Goal: Transaction & Acquisition: Purchase product/service

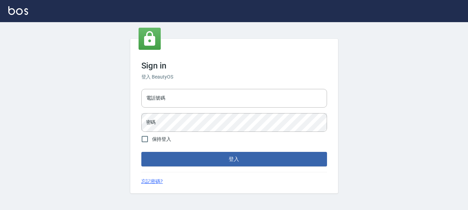
click at [170, 110] on div "電話號碼 電話號碼 密碼 密碼" at bounding box center [234, 110] width 191 height 49
drag, startPoint x: 177, startPoint y: 91, endPoint x: 182, endPoint y: 106, distance: 15.7
click at [177, 91] on input "電話號碼" at bounding box center [234, 98] width 186 height 19
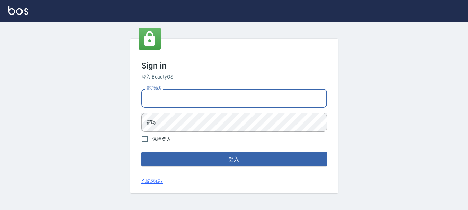
type input "0928200634"
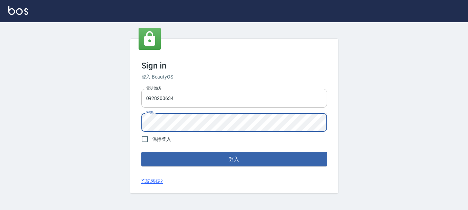
click at [141, 152] on button "登入" at bounding box center [234, 159] width 186 height 15
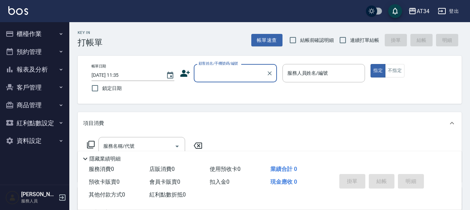
click at [29, 71] on button "報表及分析" at bounding box center [35, 70] width 64 height 18
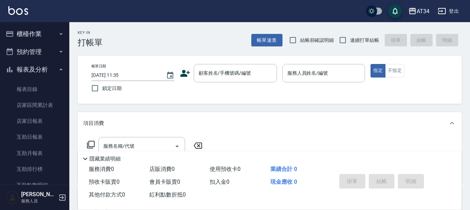
click at [29, 71] on button "報表及分析" at bounding box center [35, 70] width 64 height 18
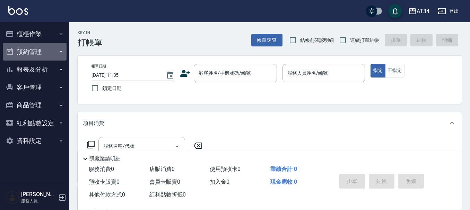
click at [29, 46] on button "預約管理" at bounding box center [35, 52] width 64 height 18
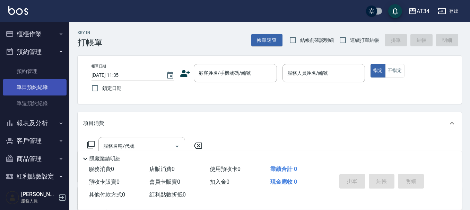
click at [34, 88] on link "單日預約紀錄" at bounding box center [35, 87] width 64 height 16
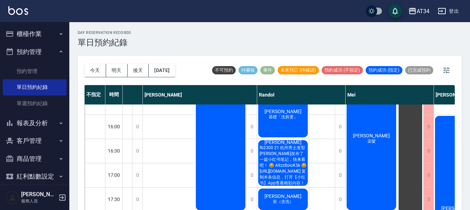
scroll to position [243, 193]
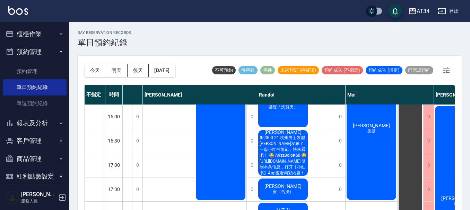
click at [288, 152] on span "fb2300 21 杭州男士发型 安杨发布了一篇小红书笔记，快来看吧！ 😆 A9zz8oioK5k 😆 http://xhslink.com/m/9TIgXK…" at bounding box center [283, 155] width 50 height 41
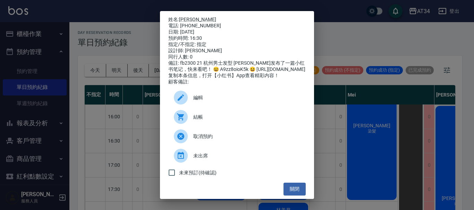
click at [329, 126] on div "姓名: 陳翌霏 電話: 0953510989 日期: 2025/09/21 預約時間: 16:30 指定/不指定: 指定 設計師: Randol 同行人數: …" at bounding box center [237, 105] width 474 height 210
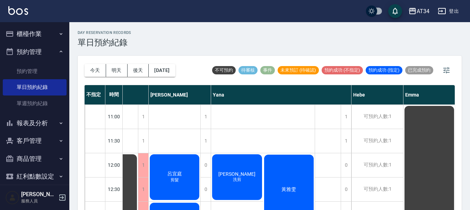
scroll to position [0, 479]
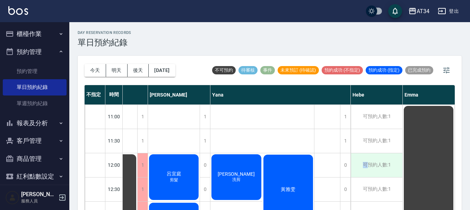
click at [365, 170] on div "可預約人數:1" at bounding box center [377, 166] width 52 height 24
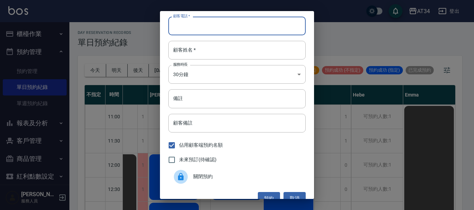
click at [217, 26] on input "顧客電話   *" at bounding box center [236, 26] width 137 height 19
type input "0933491650"
click at [184, 53] on input "顧客姓名   *" at bounding box center [236, 50] width 137 height 19
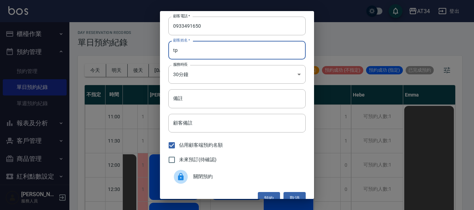
type input "t"
type input "陳小姐"
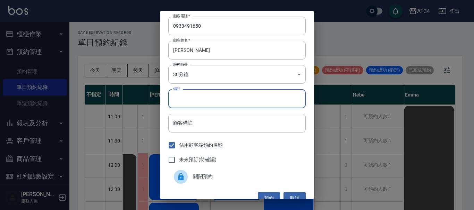
click at [185, 102] on input "備註" at bounding box center [236, 98] width 137 height 19
type input "12:10"
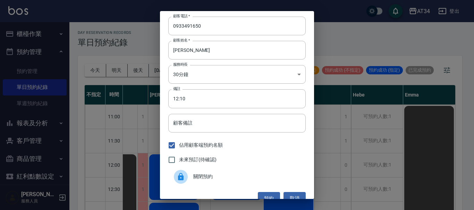
click at [200, 160] on span "未來預訂(待確認)" at bounding box center [197, 159] width 37 height 7
click at [179, 160] on input "未來預訂(待確認)" at bounding box center [171, 160] width 15 height 15
checkbox input "true"
click at [269, 196] on button "預約" at bounding box center [269, 198] width 22 height 13
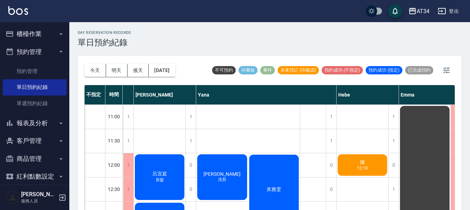
scroll to position [0, 498]
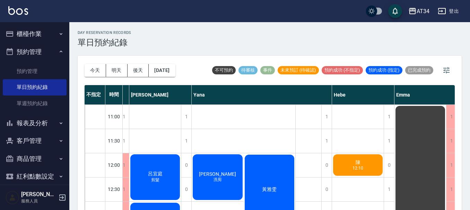
click at [356, 166] on span "12:10" at bounding box center [358, 168] width 14 height 5
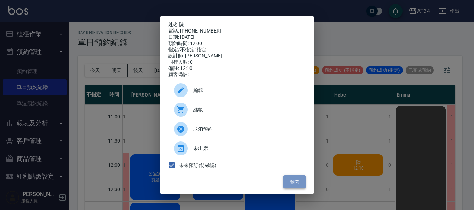
click at [289, 184] on button "關閉" at bounding box center [294, 182] width 22 height 13
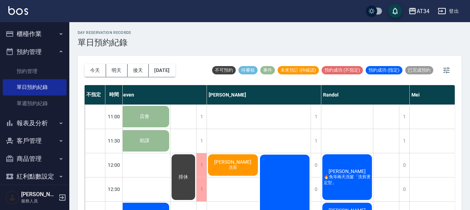
scroll to position [0, 102]
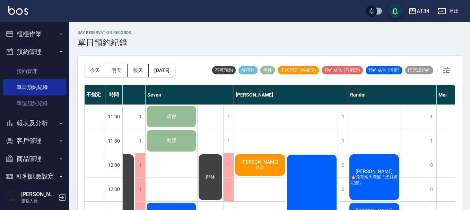
click at [269, 165] on div "陳薪允 洗剪" at bounding box center [260, 166] width 52 height 24
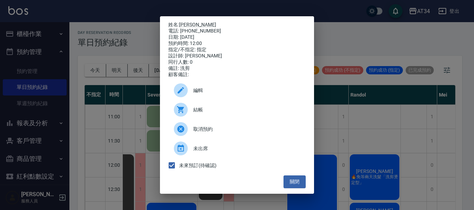
click at [278, 186] on div "關閉" at bounding box center [236, 182] width 137 height 13
click at [297, 184] on button "關閉" at bounding box center [294, 182] width 22 height 13
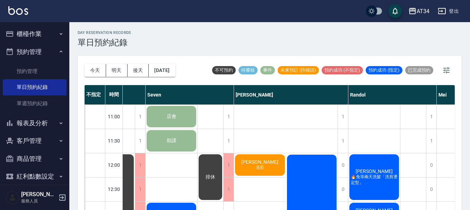
click at [33, 124] on button "報表及分析" at bounding box center [35, 123] width 64 height 18
click at [96, 66] on button "今天" at bounding box center [95, 70] width 21 height 13
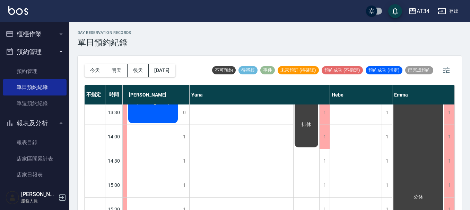
scroll to position [0, 503]
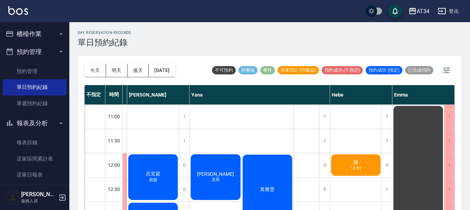
click at [85, 64] on button "今天" at bounding box center [95, 70] width 21 height 13
click at [251, 155] on div "黃雅雯" at bounding box center [268, 190] width 52 height 72
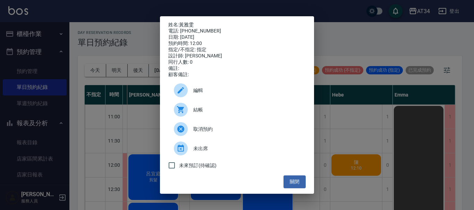
click at [297, 192] on div "姓名: 黃雅雯 電話: 0930763419 日期: 2025/09/21 預約時間: 12:00 指定/不指定: 指定 設計師: Yana 同行人數: 0 …" at bounding box center [237, 105] width 154 height 178
click at [296, 180] on button "關閉" at bounding box center [294, 182] width 22 height 13
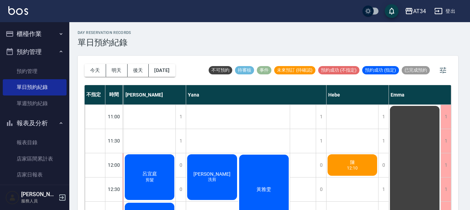
scroll to position [0, 500]
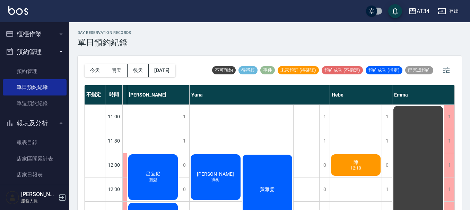
click at [32, 34] on button "櫃檯作業" at bounding box center [35, 34] width 64 height 18
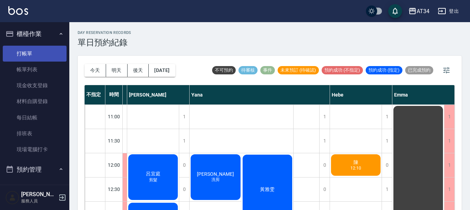
click at [34, 46] on link "打帳單" at bounding box center [35, 54] width 64 height 16
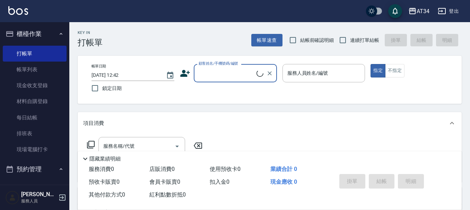
click at [216, 68] on input "顧客姓名/手機號碼/編號" at bounding box center [227, 73] width 60 height 12
drag, startPoint x: 255, startPoint y: 96, endPoint x: 254, endPoint y: 84, distance: 11.9
click at [255, 96] on li "江沛憶/0958628311/" at bounding box center [235, 90] width 83 height 11
type input "江沛憶/0958628311/"
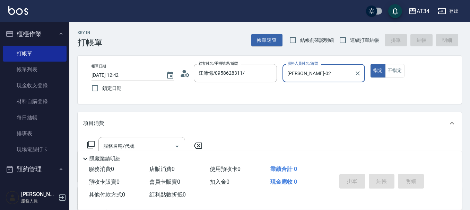
type input "Wendy-02"
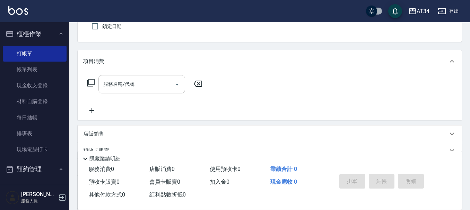
scroll to position [69, 0]
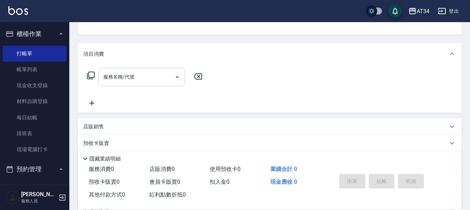
click at [120, 86] on div "服務名稱/代號" at bounding box center [141, 77] width 87 height 18
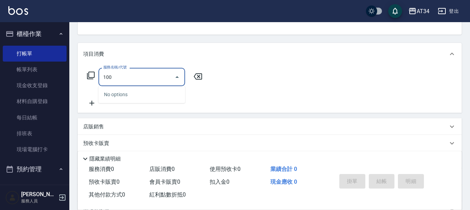
type input "1001"
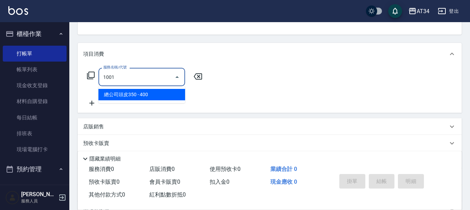
type input "40"
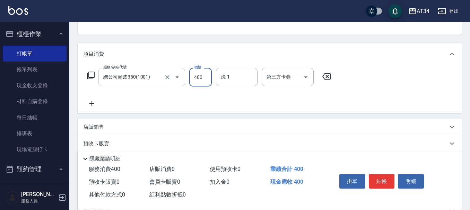
click at [145, 71] on input "總公司頭皮350(1001)" at bounding box center [132, 77] width 61 height 12
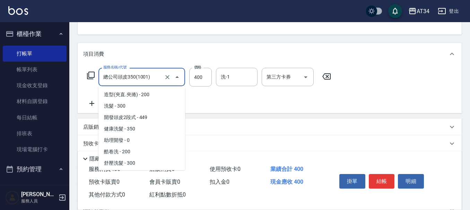
scroll to position [1348, 0]
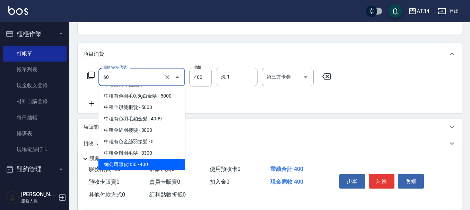
type input "602"
type input "0"
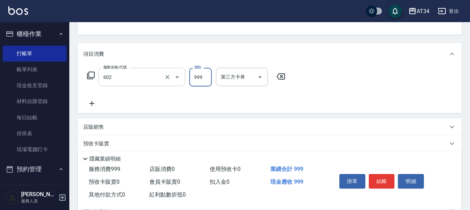
type input "自備鉑金(602)"
type input "90"
type input "1"
type input "0"
type input "19"
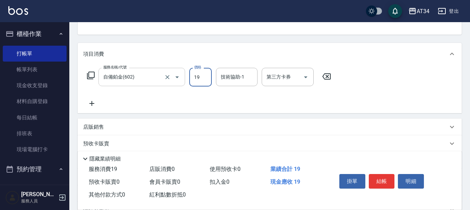
type input "10"
type input "1900"
type input "190"
type input "1900"
click at [385, 174] on button "結帳" at bounding box center [382, 181] width 26 height 15
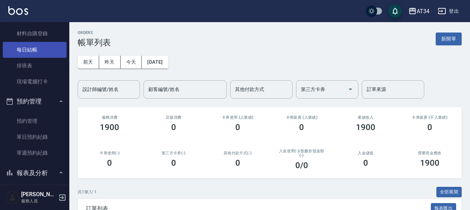
scroll to position [69, 0]
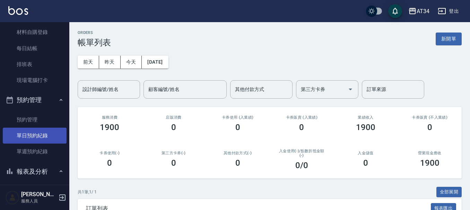
click at [32, 136] on link "單日預約紀錄" at bounding box center [35, 136] width 64 height 16
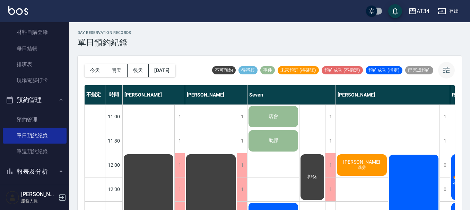
click at [449, 70] on icon "button" at bounding box center [446, 70] width 6 height 6
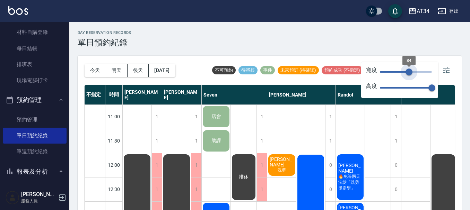
drag, startPoint x: 429, startPoint y: 72, endPoint x: 409, endPoint y: 77, distance: 20.9
click at [409, 76] on span "84" at bounding box center [409, 72] width 7 height 7
type input "84"
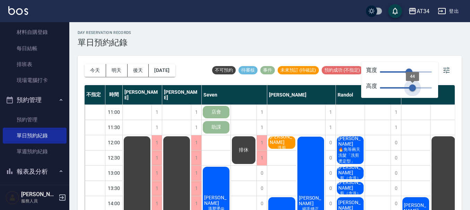
type input "41"
drag, startPoint x: 432, startPoint y: 90, endPoint x: 410, endPoint y: 90, distance: 21.5
click at [410, 90] on span "44" at bounding box center [412, 88] width 7 height 7
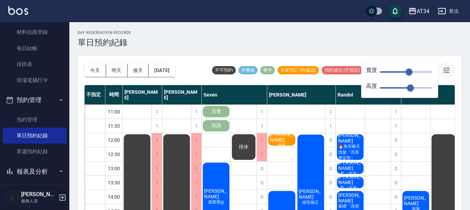
click at [445, 71] on icon "button" at bounding box center [446, 70] width 6 height 6
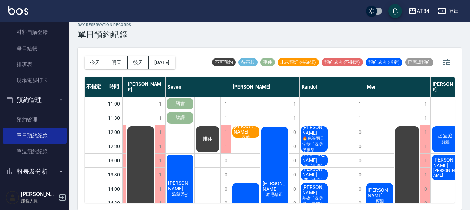
scroll to position [0, 14]
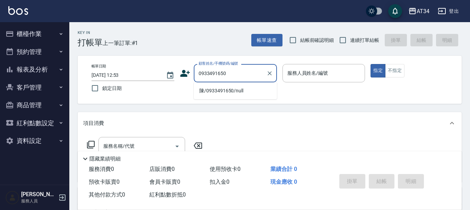
click at [208, 87] on li "陳/0933491650/null" at bounding box center [235, 90] width 83 height 11
type input "陳/0933491650/null"
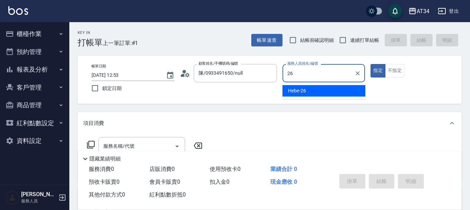
type input "Hebe-26"
type button "true"
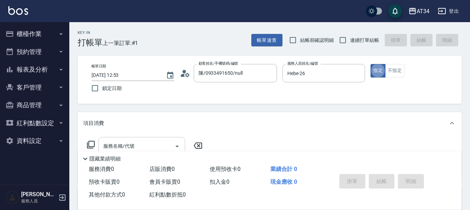
click at [156, 147] on input "服務名稱/代號" at bounding box center [137, 146] width 70 height 12
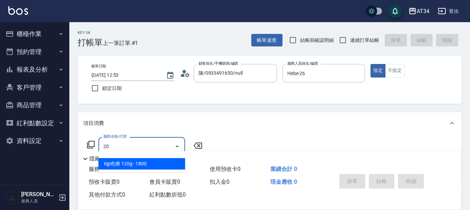
type input "201"
type input "30"
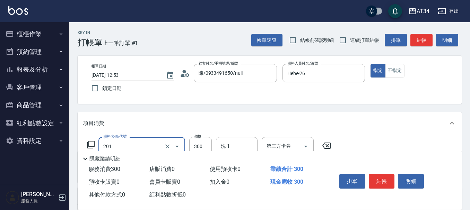
type input "洗髮(201)"
type input "0"
type input "350"
type input "30"
type input "350"
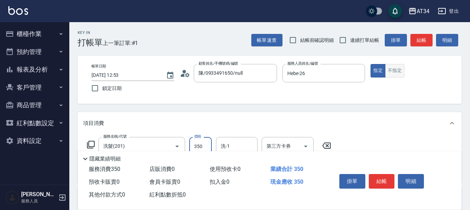
click at [398, 77] on button "不指定" at bounding box center [394, 71] width 19 height 14
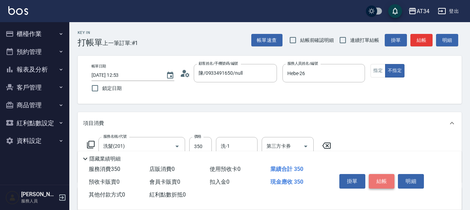
click at [384, 179] on button "結帳" at bounding box center [382, 181] width 26 height 15
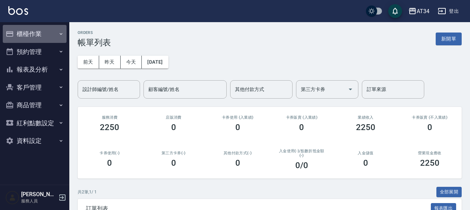
click at [51, 31] on button "櫃檯作業" at bounding box center [35, 34] width 64 height 18
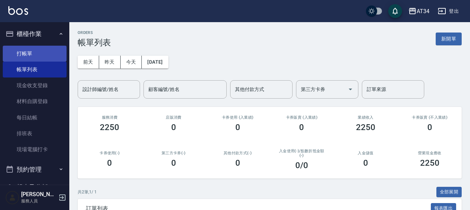
click at [48, 48] on link "打帳單" at bounding box center [35, 54] width 64 height 16
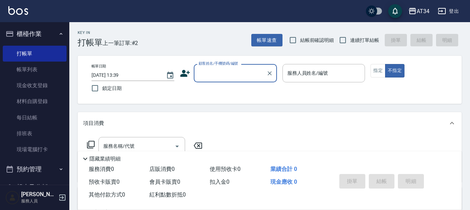
click at [182, 69] on icon at bounding box center [185, 73] width 10 height 10
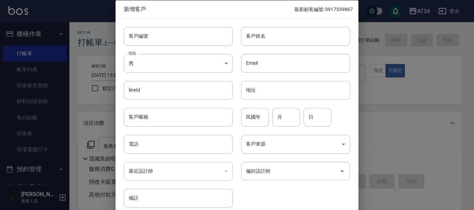
click at [251, 35] on div "客戶姓名 客戶姓名" at bounding box center [295, 36] width 109 height 19
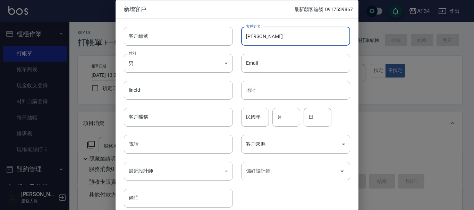
type input "[PERSON_NAME]"
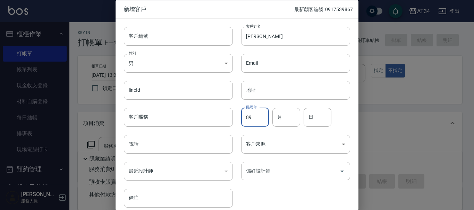
type input "89"
type input "02"
type input "0"
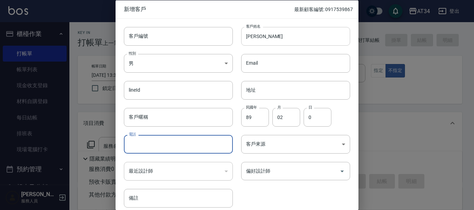
type input "8"
type input "0907313630"
click at [309, 125] on input "0" at bounding box center [317, 117] width 28 height 19
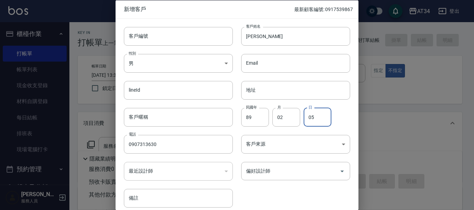
type input "05"
click at [304, 179] on div "偏好設計師" at bounding box center [295, 171] width 109 height 18
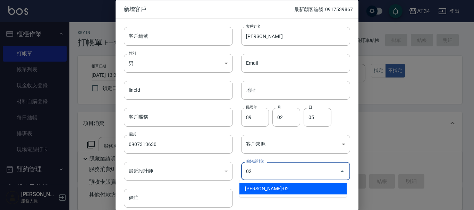
type input "[PERSON_NAME]"
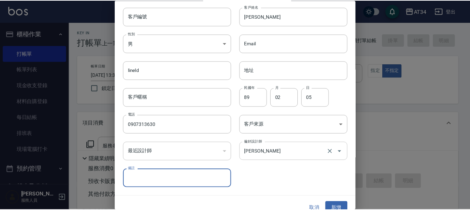
scroll to position [30, 0]
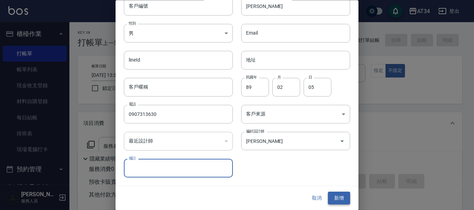
click at [335, 192] on button "新增" at bounding box center [339, 198] width 22 height 13
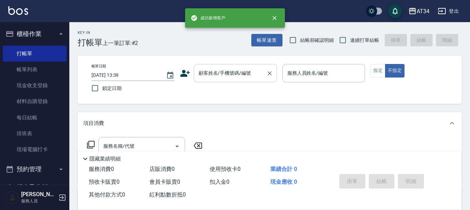
click at [216, 77] on div "顧客姓名/手機號碼/編號 顧客姓名/手機號碼/編號" at bounding box center [235, 73] width 83 height 18
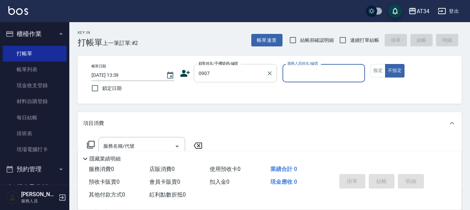
click at [217, 77] on input "0907" at bounding box center [230, 73] width 67 height 12
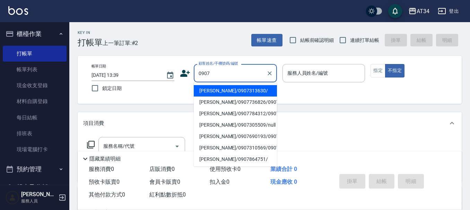
click at [202, 93] on li "姚文婷/0907313630/" at bounding box center [235, 90] width 83 height 11
type input "姚文婷/0907313630/"
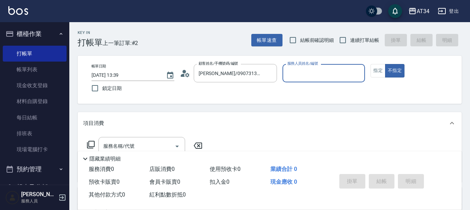
type input "Wendy-02"
click at [380, 70] on button "指定" at bounding box center [378, 71] width 15 height 14
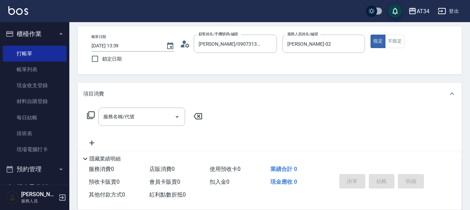
scroll to position [69, 0]
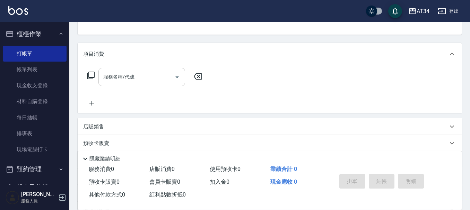
click at [167, 76] on input "服務名稱/代號" at bounding box center [137, 77] width 70 height 12
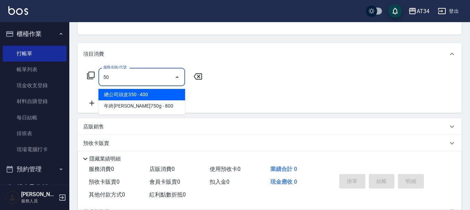
type input "501"
type input "100"
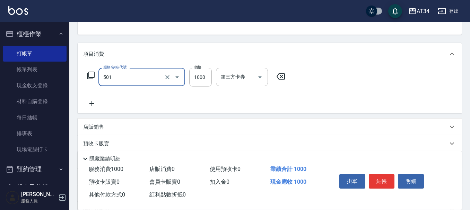
type input "染髮(501)"
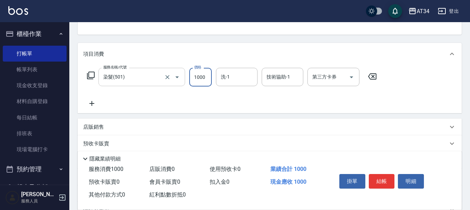
type input "2"
type input "0"
type input "229"
type input "220"
type input "2299"
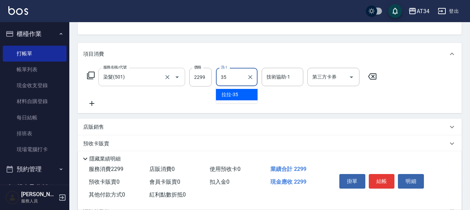
type input "拉拉-35"
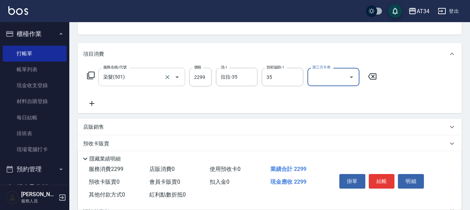
type input "拉拉-35"
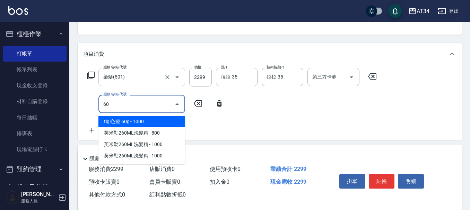
type input "602"
type input "320"
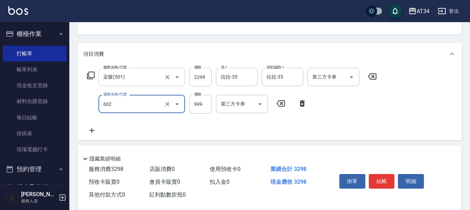
type input "自備鉑金(602)"
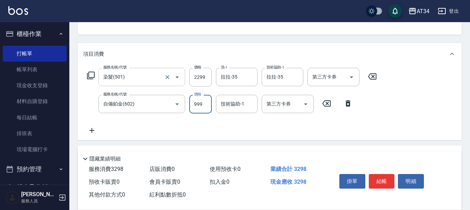
type input "230"
type input "180"
type input "400"
type input "1800"
type input "拉拉-35"
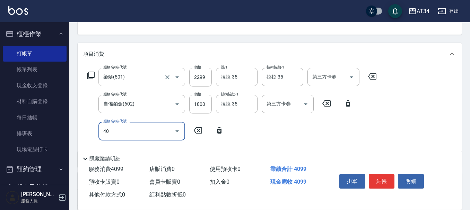
type input "401"
type input "430"
type input "剪髮(401)"
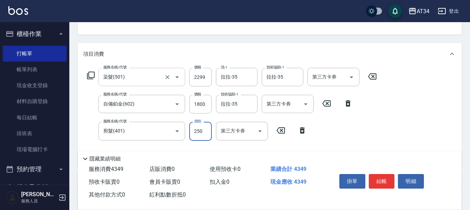
type input "410"
type input "300"
type input "430"
type input "300"
click at [376, 174] on button "結帳" at bounding box center [382, 181] width 26 height 15
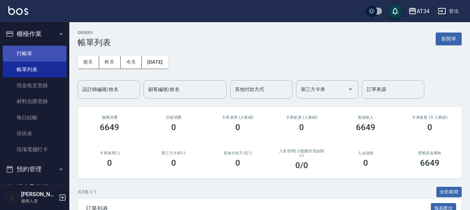
click at [22, 55] on link "打帳單" at bounding box center [35, 54] width 64 height 16
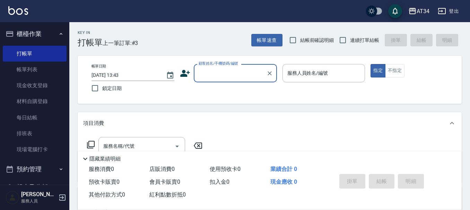
click at [187, 75] on icon at bounding box center [185, 73] width 10 height 10
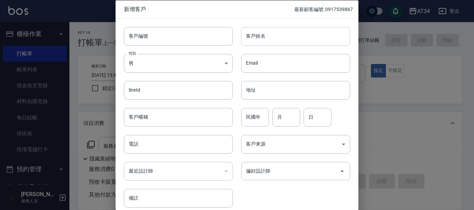
click at [274, 43] on input "客戶姓名" at bounding box center [295, 36] width 109 height 19
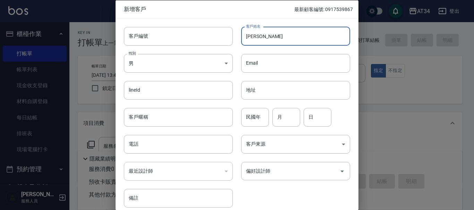
type input "[PERSON_NAME]"
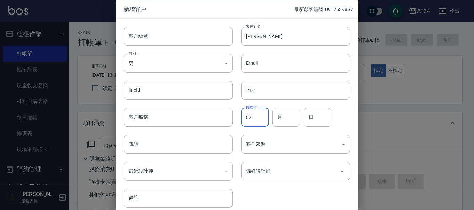
type input "82"
type input "08"
type input "18"
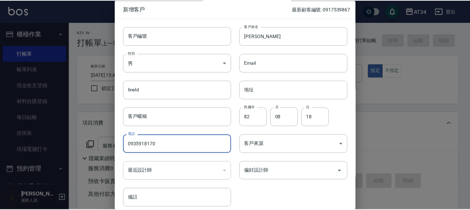
scroll to position [30, 0]
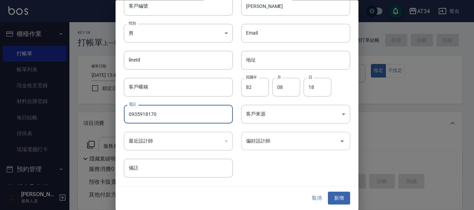
type input "0935918170"
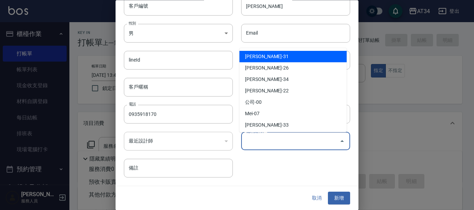
click at [274, 139] on input "偏好設計師" at bounding box center [290, 142] width 92 height 12
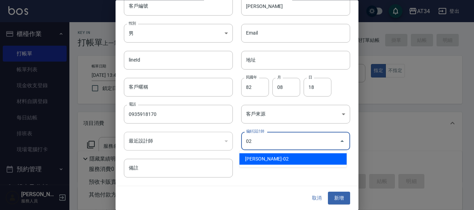
type input "[PERSON_NAME]"
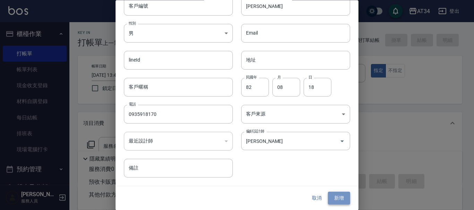
click at [337, 195] on button "新增" at bounding box center [339, 198] width 22 height 13
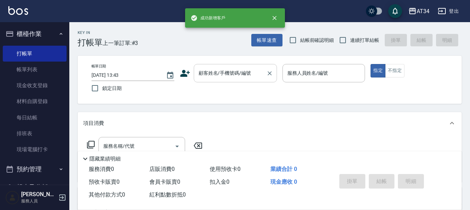
click at [233, 68] on div "顧客姓名/手機號碼/編號 顧客姓名/手機號碼/編號" at bounding box center [235, 73] width 83 height 18
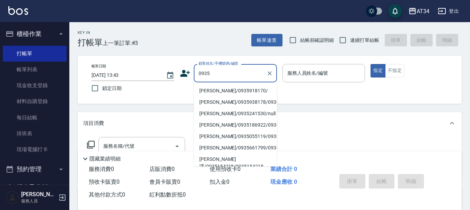
click at [225, 88] on li "倩雯/0935918170/" at bounding box center [235, 90] width 83 height 11
type input "倩雯/0935918170/"
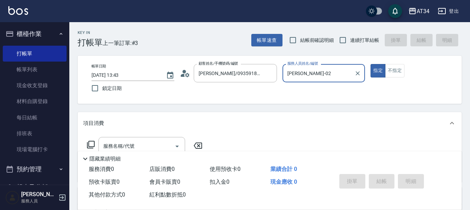
type input "Wendy-02"
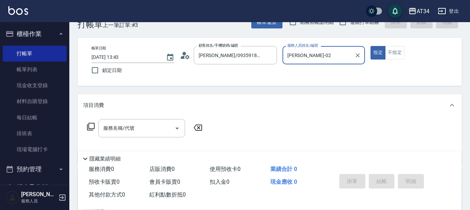
scroll to position [35, 0]
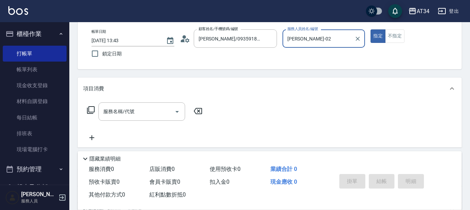
click at [134, 127] on div "服務名稱/代號 服務名稱/代號" at bounding box center [144, 123] width 123 height 40
click at [138, 119] on div "服務名稱/代號" at bounding box center [141, 112] width 87 height 18
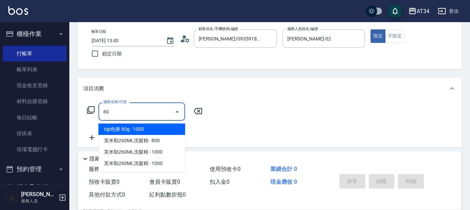
type input "602"
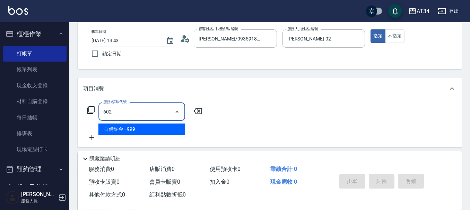
type input "90"
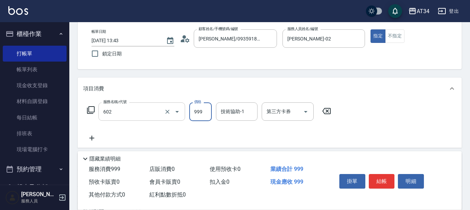
type input "自備鉑金(602)"
type input "21"
type input "0"
type input "210"
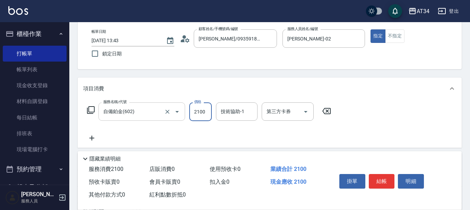
type input "2100"
type input "拉拉-35"
click at [383, 181] on button "結帳" at bounding box center [382, 181] width 26 height 15
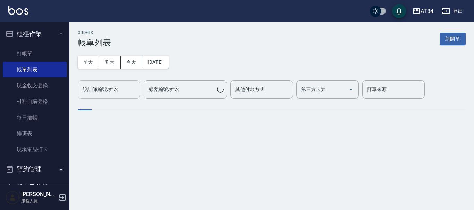
click at [117, 94] on input "設計師編號/姓名" at bounding box center [109, 90] width 56 height 12
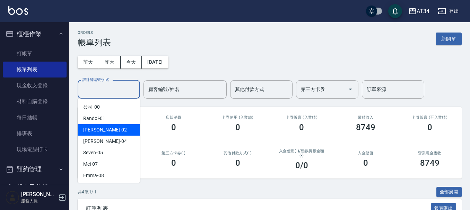
click at [119, 127] on div "Wendy -02" at bounding box center [109, 129] width 62 height 11
type input "Wendy-02"
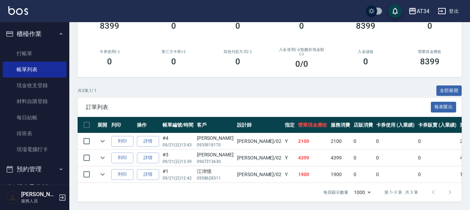
scroll to position [107, 0]
click at [25, 48] on link "打帳單" at bounding box center [35, 54] width 64 height 16
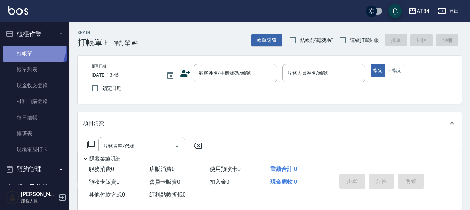
click at [25, 48] on link "打帳單" at bounding box center [35, 54] width 64 height 16
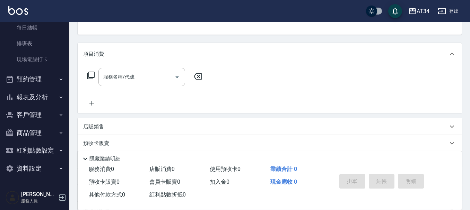
scroll to position [91, 0]
click at [33, 75] on button "預約管理" at bounding box center [35, 79] width 64 height 18
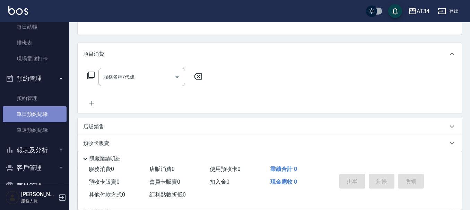
click at [35, 114] on link "單日預約紀錄" at bounding box center [35, 114] width 64 height 16
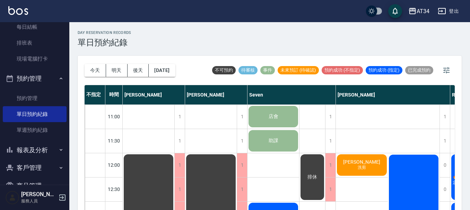
click at [353, 168] on div "陳薪允 洗剪" at bounding box center [362, 166] width 52 height 24
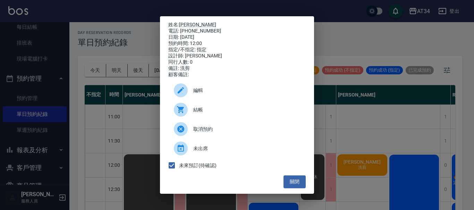
click at [205, 119] on div "結帳" at bounding box center [236, 109] width 137 height 19
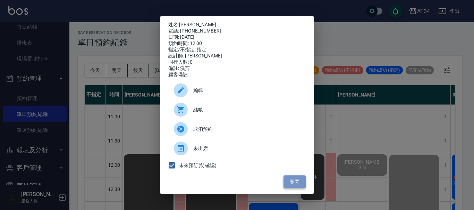
click at [292, 188] on button "關閉" at bounding box center [294, 182] width 22 height 13
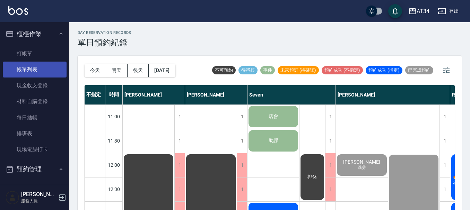
click at [28, 72] on link "帳單列表" at bounding box center [35, 70] width 64 height 16
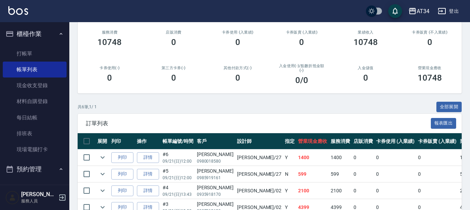
scroll to position [157, 0]
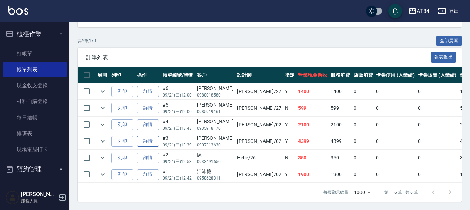
click at [154, 136] on link "詳情" at bounding box center [148, 141] width 22 height 11
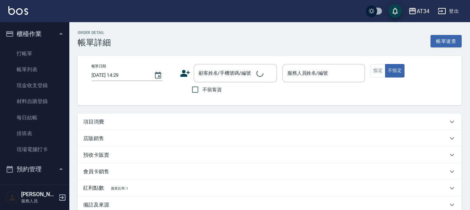
type input "2025/09/21 13:39"
type input "Wendy-02"
type input "430"
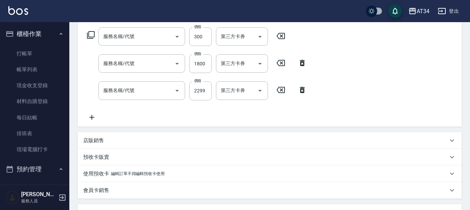
type input "姚文婷/0907313630/"
type input "剪髮(401)"
type input "自備鉑金(602)"
type input "染髮(501)"
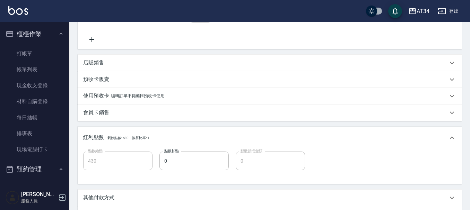
scroll to position [215, 0]
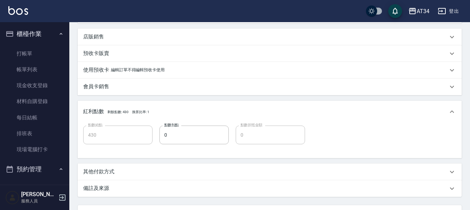
click at [103, 34] on p "店販銷售" at bounding box center [93, 36] width 21 height 7
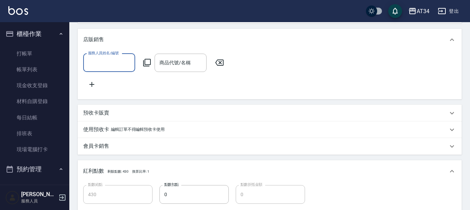
scroll to position [0, 0]
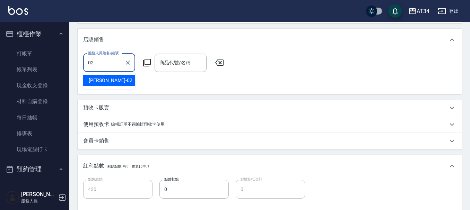
type input "Wendy-02"
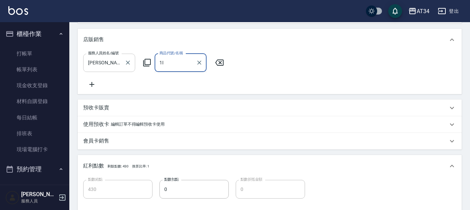
type input "1"
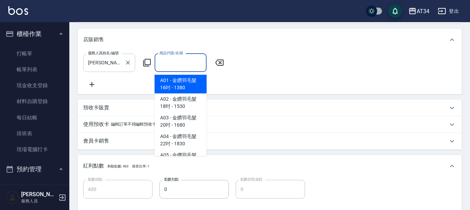
type input "s"
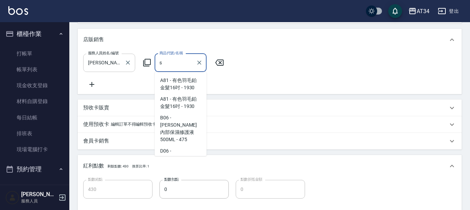
scroll to position [27, 0]
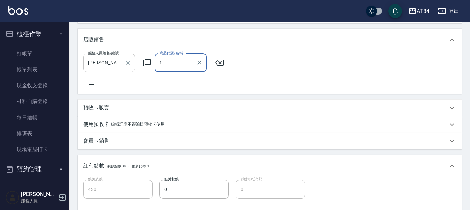
type input "1"
type input "s"
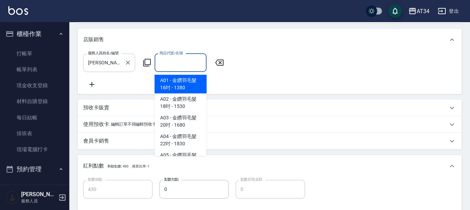
type input "ㄋ"
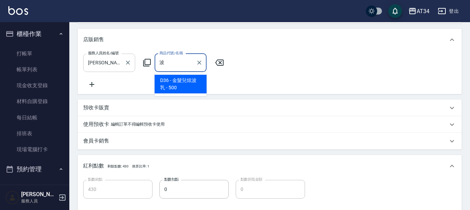
type input "玻"
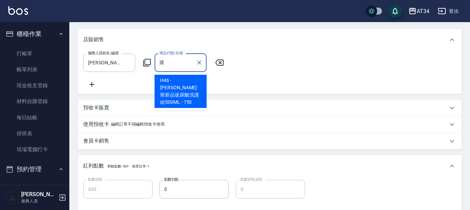
type input "500"
type input "娜普菈莯雷隨心所欲水潤凝乳"
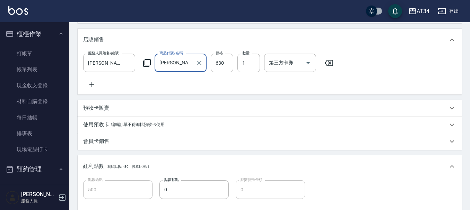
click at [204, 59] on div "娜普菈莯雷隨心所欲水潤凝乳 商品代號/名稱" at bounding box center [181, 63] width 52 height 18
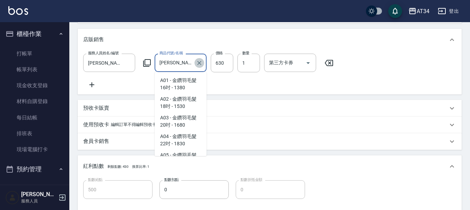
click at [199, 62] on icon "Clear" at bounding box center [199, 63] width 7 height 7
type input "430"
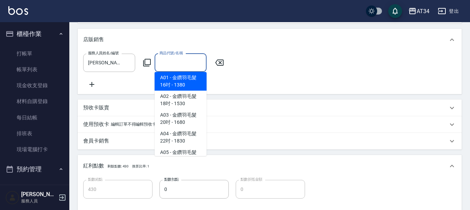
click at [185, 66] on input "商品代號/名稱" at bounding box center [181, 63] width 46 height 12
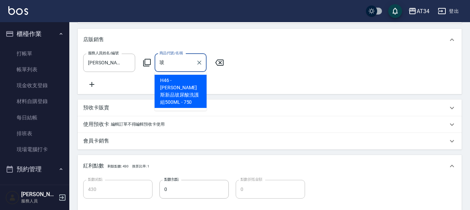
type input "玻"
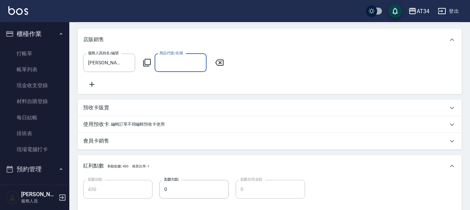
drag, startPoint x: 175, startPoint y: 61, endPoint x: 191, endPoint y: 37, distance: 28.4
click at [176, 61] on input "商品代號/名稱" at bounding box center [181, 63] width 46 height 12
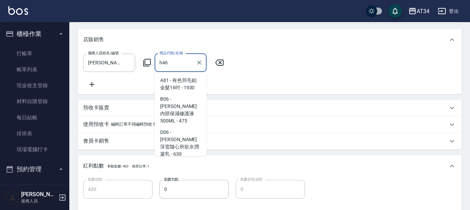
scroll to position [53, 0]
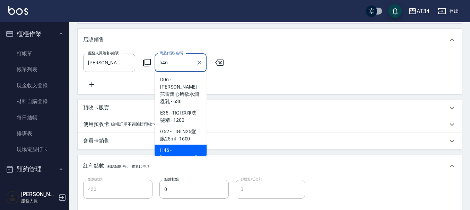
type input "喬娜斯新品玻尿酸洗護組500ML"
type input "510"
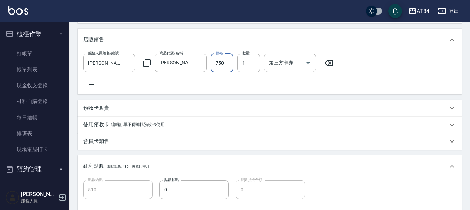
scroll to position [337, 0]
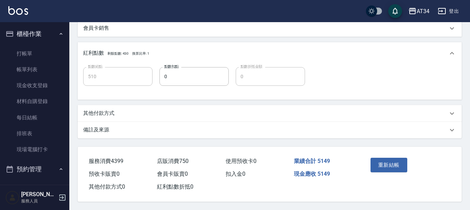
click at [106, 110] on p "其他付款方式" at bounding box center [98, 113] width 31 height 7
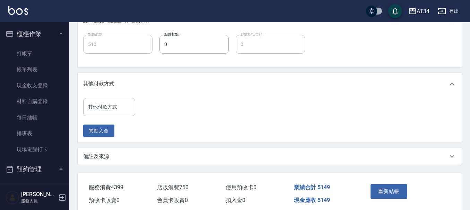
scroll to position [394, 0]
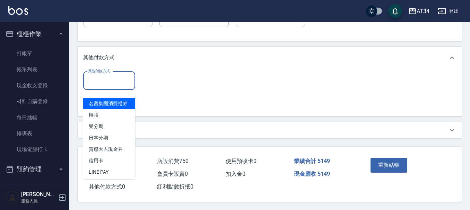
click at [109, 83] on input "其他付款方式" at bounding box center [109, 81] width 46 height 12
click at [109, 110] on span "名留集團消費禮券" at bounding box center [109, 103] width 52 height 11
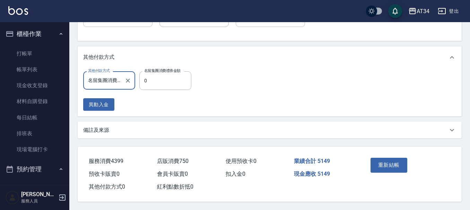
click at [110, 79] on input "名留集團消費禮券" at bounding box center [103, 81] width 35 height 12
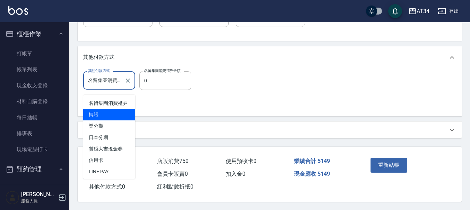
click at [111, 115] on span "轉賬" at bounding box center [109, 114] width 52 height 11
type input "轉賬"
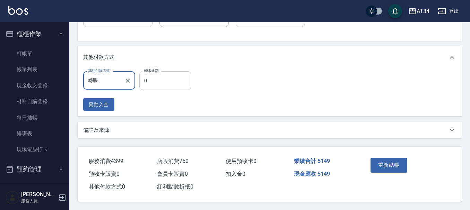
click at [177, 82] on input "0" at bounding box center [165, 80] width 52 height 19
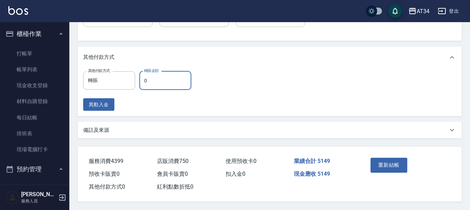
type input "5"
type input "500"
type input "51"
type input "460"
type input "5149"
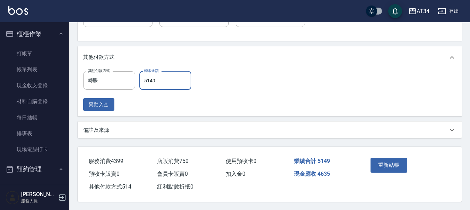
type input "0"
type input "5149"
click at [394, 164] on button "重新結帳" at bounding box center [389, 165] width 37 height 15
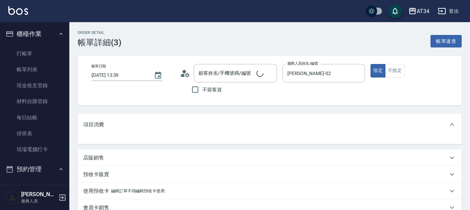
scroll to position [95, 0]
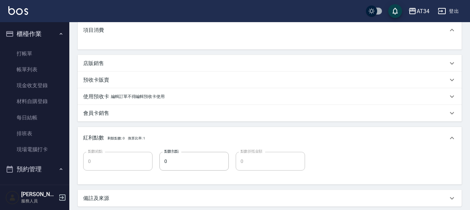
type input "姚文婷/0907313630/"
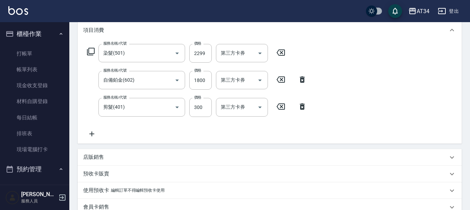
type input "430"
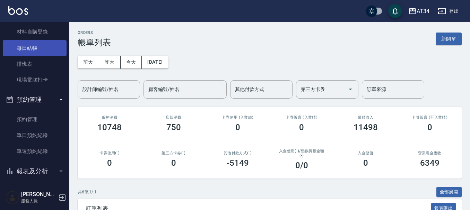
scroll to position [104, 0]
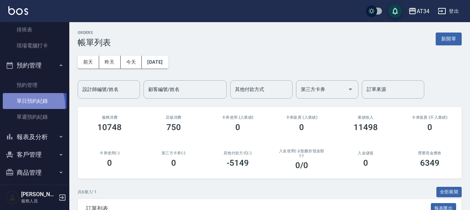
click at [16, 106] on link "單日預約紀錄" at bounding box center [35, 101] width 64 height 16
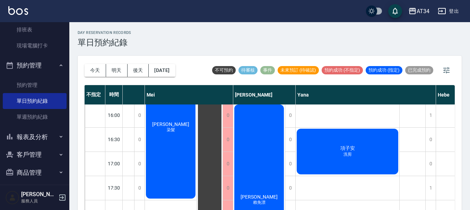
scroll to position [243, 394]
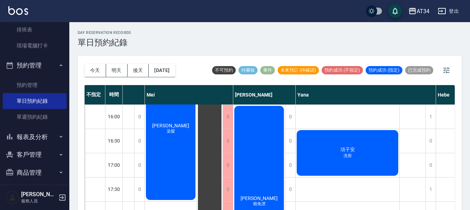
click at [44, 127] on ul "預約管理 單日預約紀錄 單週預約紀錄" at bounding box center [35, 102] width 64 height 54
click at [43, 135] on button "報表及分析" at bounding box center [35, 137] width 64 height 18
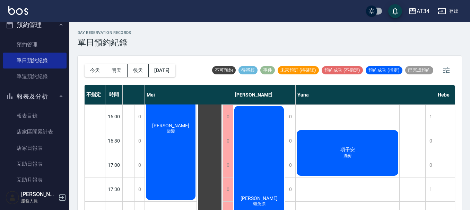
scroll to position [208, 0]
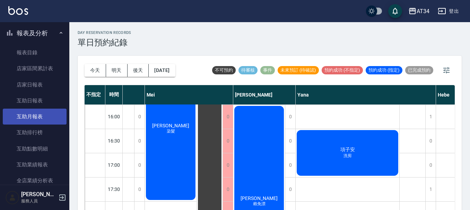
click at [41, 115] on link "互助月報表" at bounding box center [35, 117] width 64 height 16
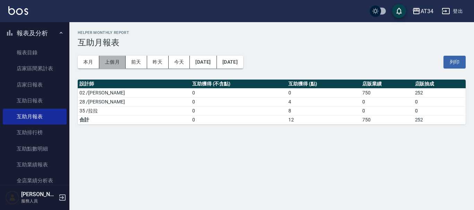
click at [116, 57] on button "上個月" at bounding box center [112, 62] width 26 height 13
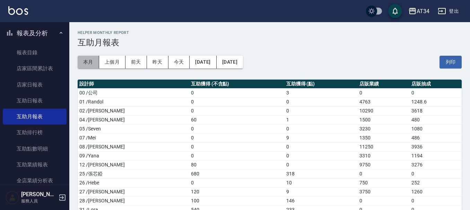
drag, startPoint x: 86, startPoint y: 60, endPoint x: 83, endPoint y: 63, distance: 4.2
click at [86, 60] on button "本月" at bounding box center [88, 62] width 21 height 13
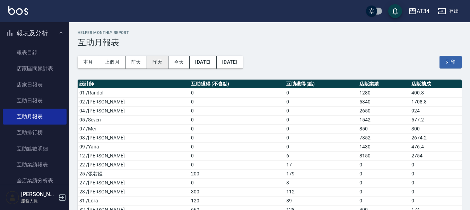
click at [153, 64] on button "昨天" at bounding box center [157, 62] width 21 height 13
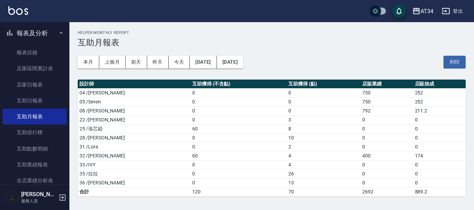
click at [91, 69] on div "本月 上個月 前天 昨天 今天 2025/09/20 2025/09/20 列印" at bounding box center [272, 61] width 388 height 29
click at [92, 61] on button "本月" at bounding box center [88, 62] width 21 height 13
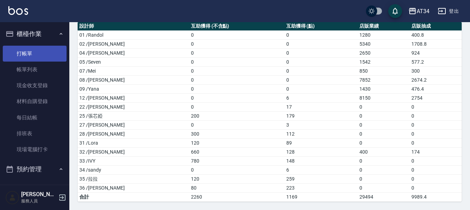
click at [46, 57] on link "打帳單" at bounding box center [35, 54] width 64 height 16
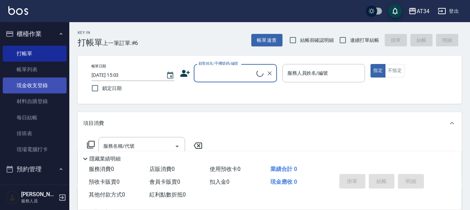
scroll to position [35, 0]
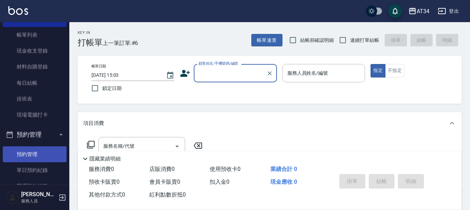
click at [46, 147] on link "預約管理" at bounding box center [35, 155] width 64 height 16
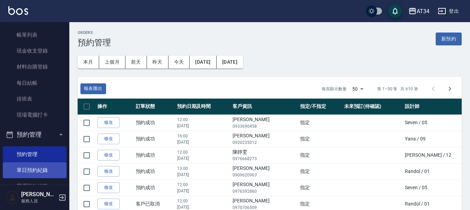
click at [51, 175] on link "單日預約紀錄" at bounding box center [35, 171] width 64 height 16
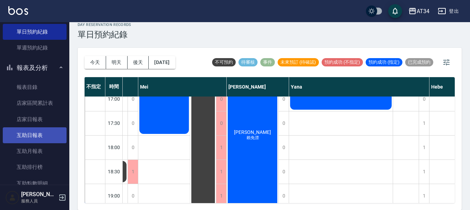
scroll to position [208, 0]
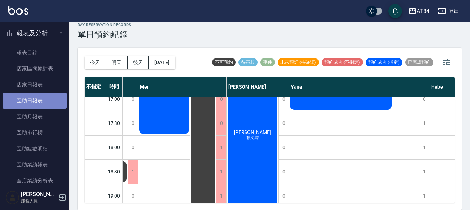
click at [46, 102] on link "互助日報表" at bounding box center [35, 101] width 64 height 16
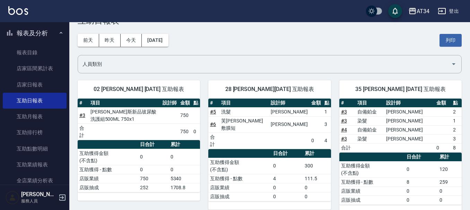
scroll to position [33, 0]
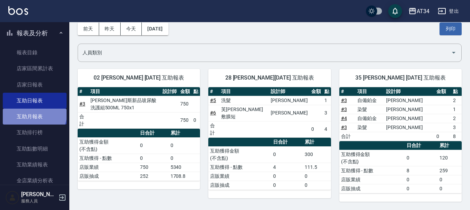
click at [34, 113] on link "互助月報表" at bounding box center [35, 117] width 64 height 16
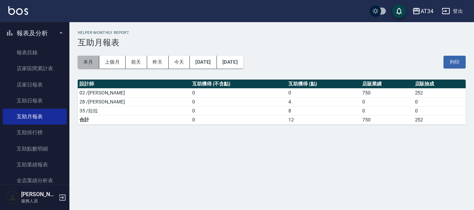
click at [90, 63] on button "本月" at bounding box center [88, 62] width 21 height 13
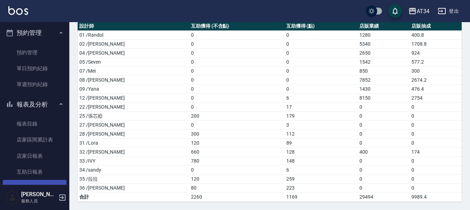
scroll to position [69, 0]
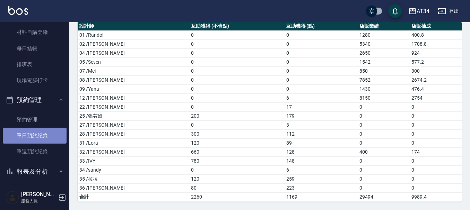
click at [42, 133] on link "單日預約紀錄" at bounding box center [35, 136] width 64 height 16
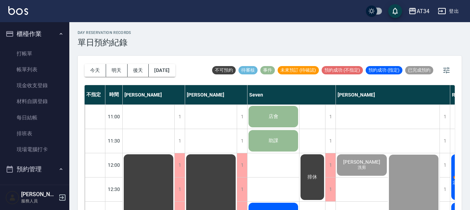
click at [51, 29] on button "櫃檯作業" at bounding box center [35, 34] width 64 height 18
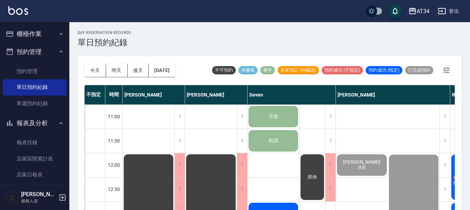
click at [42, 55] on button "預約管理" at bounding box center [35, 52] width 64 height 18
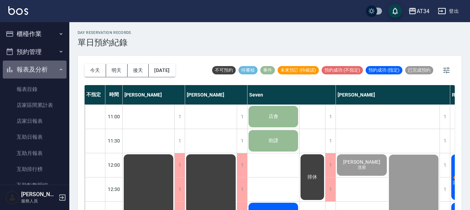
click at [43, 72] on button "報表及分析" at bounding box center [35, 70] width 64 height 18
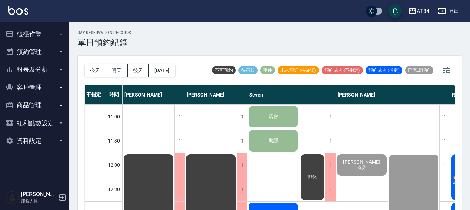
click at [38, 89] on button "客戶管理" at bounding box center [35, 88] width 64 height 18
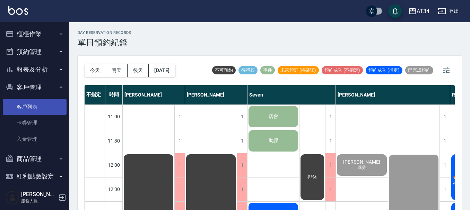
click at [40, 101] on link "客戶列表" at bounding box center [35, 107] width 64 height 16
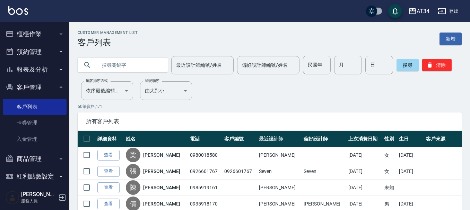
click at [126, 62] on input "text" at bounding box center [129, 65] width 65 height 19
type input "陳宣雯"
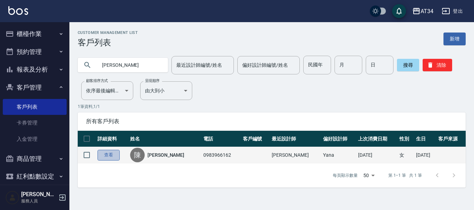
click at [112, 155] on link "查看" at bounding box center [108, 155] width 22 height 11
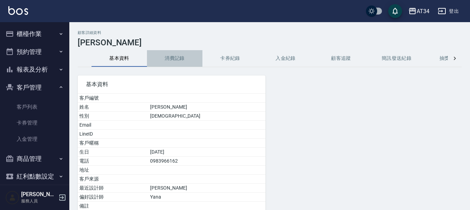
click at [173, 63] on button "消費記錄" at bounding box center [174, 58] width 55 height 17
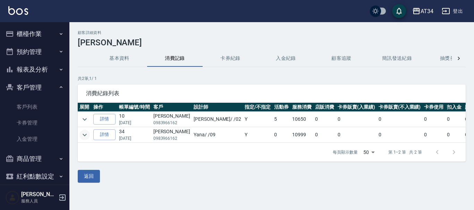
click at [85, 130] on button "expand row" at bounding box center [84, 135] width 10 height 10
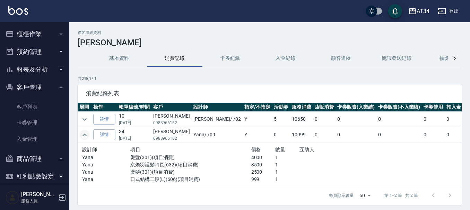
click at [85, 130] on button "expand row" at bounding box center [84, 135] width 10 height 10
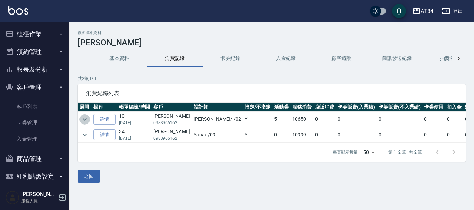
click at [84, 116] on icon "expand row" at bounding box center [84, 119] width 8 height 8
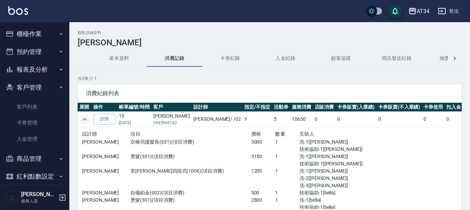
click at [84, 116] on icon "expand row" at bounding box center [84, 119] width 8 height 8
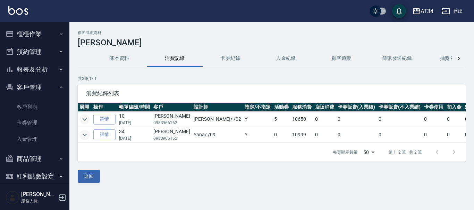
click at [84, 139] on icon "expand row" at bounding box center [84, 135] width 8 height 8
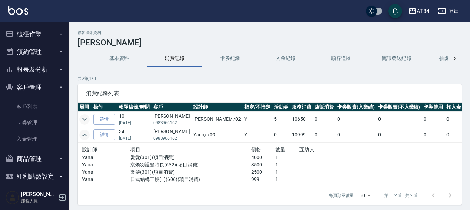
click at [84, 139] on icon "expand row" at bounding box center [84, 135] width 8 height 8
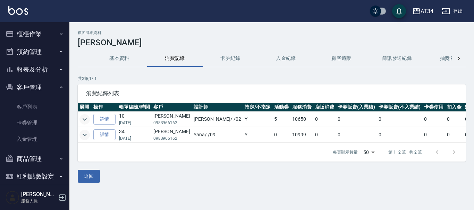
click at [86, 120] on icon "expand row" at bounding box center [84, 119] width 8 height 8
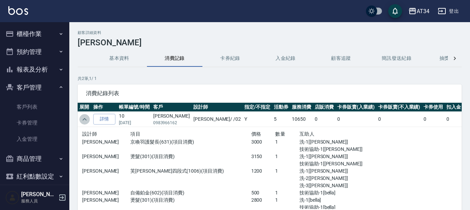
click at [86, 120] on icon "expand row" at bounding box center [85, 119] width 4 height 2
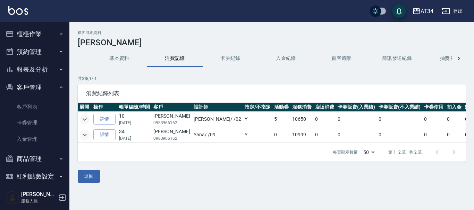
click at [154, 116] on td "陳宣雯 0983966162" at bounding box center [171, 119] width 40 height 15
drag, startPoint x: 155, startPoint y: 116, endPoint x: 162, endPoint y: 115, distance: 7.7
click at [162, 115] on td "陳宣雯 0983966162" at bounding box center [171, 119] width 40 height 15
copy td "陳宣雯"
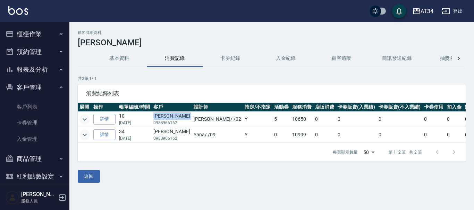
click at [50, 33] on button "櫃檯作業" at bounding box center [35, 34] width 64 height 18
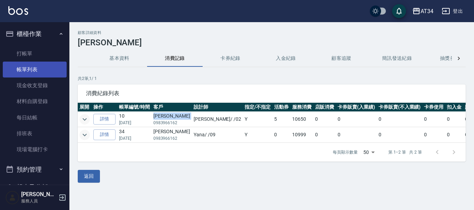
click at [44, 70] on link "帳單列表" at bounding box center [35, 70] width 64 height 16
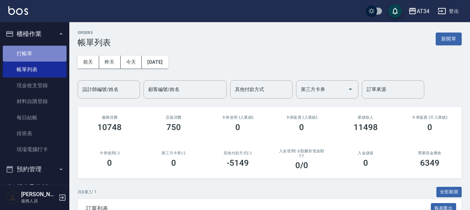
click at [49, 53] on link "打帳單" at bounding box center [35, 54] width 64 height 16
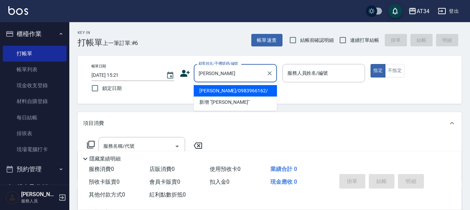
click at [227, 88] on li "陳宣雯/0983966162/" at bounding box center [235, 90] width 83 height 11
type input "陳宣雯/0983966162/"
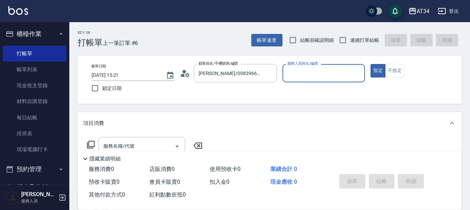
type input "Yana-09"
click at [185, 76] on icon at bounding box center [185, 73] width 10 height 10
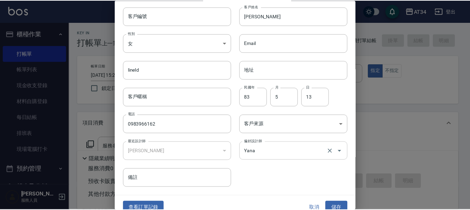
scroll to position [30, 0]
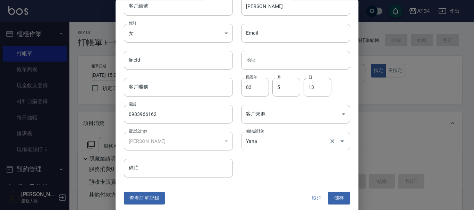
click at [312, 142] on input "Yana" at bounding box center [285, 142] width 83 height 12
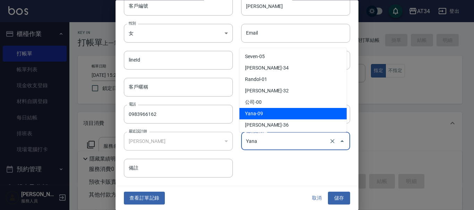
click at [312, 142] on input "Yana" at bounding box center [285, 142] width 83 height 12
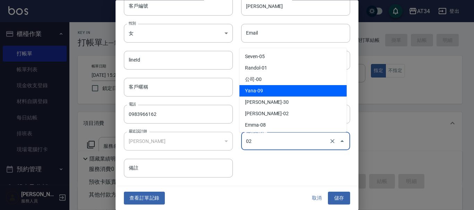
type input "[PERSON_NAME]"
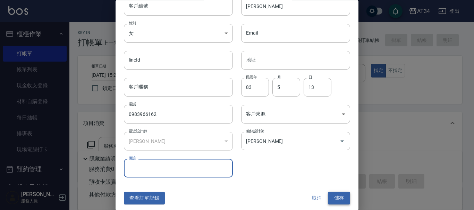
click at [335, 197] on button "儲存" at bounding box center [339, 198] width 22 height 13
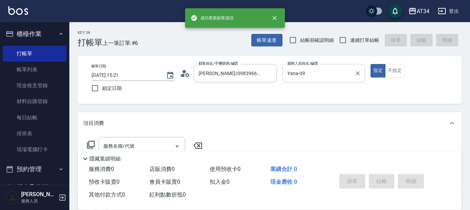
click at [320, 73] on input "Yana-09" at bounding box center [319, 73] width 66 height 12
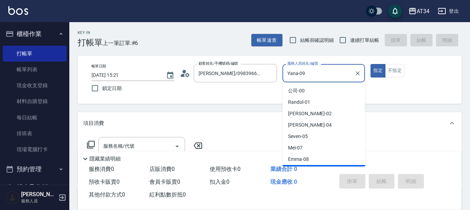
scroll to position [10, 0]
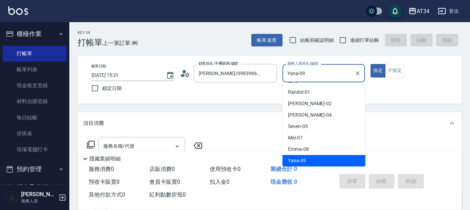
click at [320, 73] on input "Yana-09" at bounding box center [319, 73] width 66 height 12
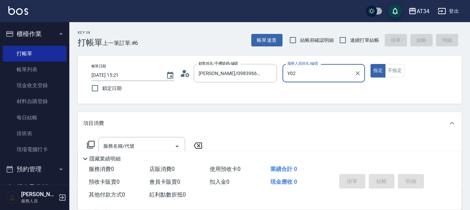
click at [371, 64] on button "指定" at bounding box center [378, 71] width 15 height 14
type input "Yana-09"
type button "true"
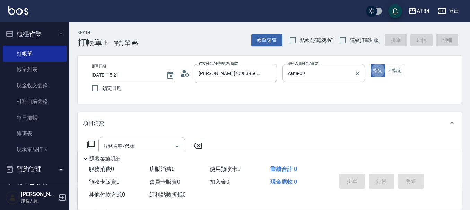
click at [321, 73] on input "Yana-09" at bounding box center [319, 73] width 66 height 12
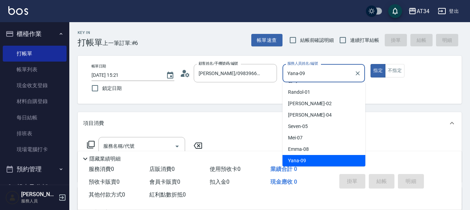
click at [321, 73] on input "Yana-09" at bounding box center [319, 73] width 66 height 12
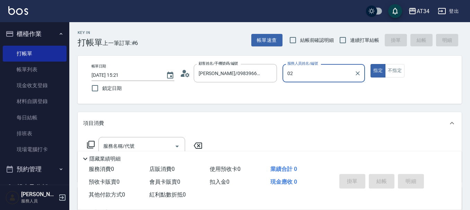
type input "Wendy-02"
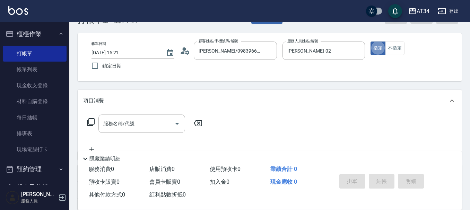
scroll to position [35, 0]
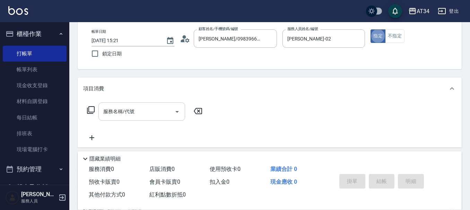
click at [158, 109] on input "服務名稱/代號" at bounding box center [137, 112] width 70 height 12
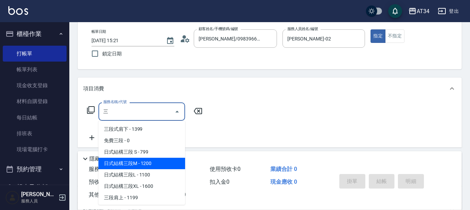
click at [162, 163] on span "日式結構三段M - 1200" at bounding box center [141, 163] width 87 height 11
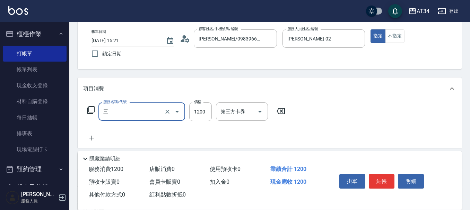
type input "日式結構三段M(626)"
type input "120"
click at [179, 110] on icon "Open" at bounding box center [177, 112] width 8 height 8
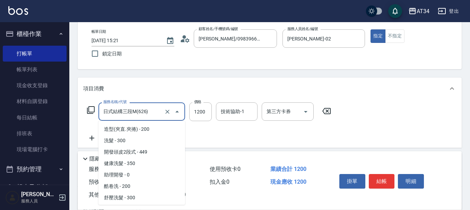
scroll to position [502, 0]
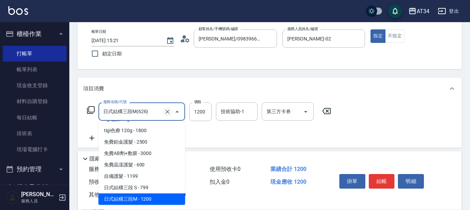
click at [169, 111] on icon "Clear" at bounding box center [167, 112] width 7 height 7
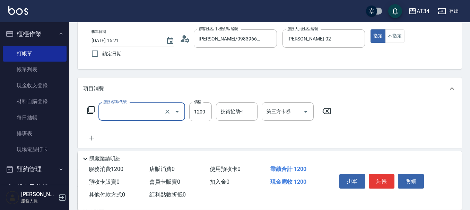
click at [139, 111] on input "服務名稱/代號" at bounding box center [132, 112] width 61 height 12
type input "0"
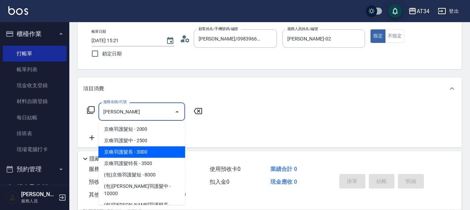
click at [136, 149] on span "京喚羽護髮長 - 3000" at bounding box center [141, 152] width 87 height 11
type input "京喚羽護髮長(631)"
type input "300"
click at [136, 151] on div "隱藏業績明細" at bounding box center [270, 157] width 384 height 12
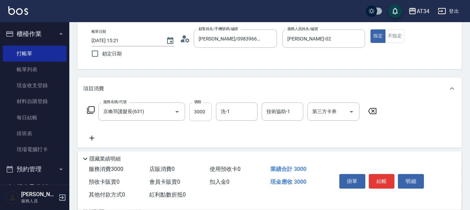
click at [198, 108] on input "3000" at bounding box center [200, 112] width 23 height 19
type input "3"
type input "0"
type input "31"
type input "30"
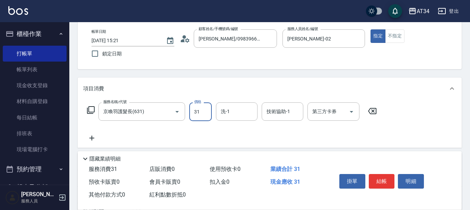
type input "315"
type input "310"
type input "3150"
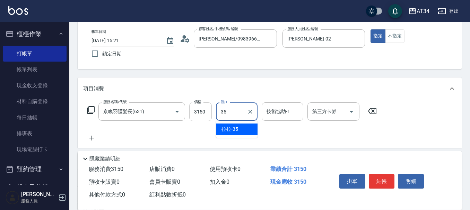
type input "拉拉-35"
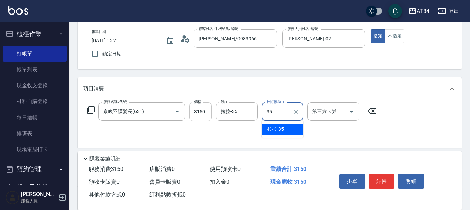
type input "拉拉-35"
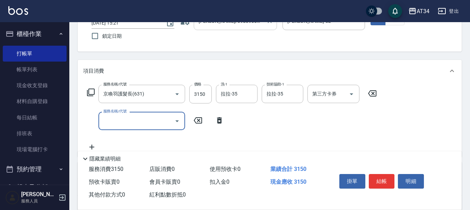
scroll to position [69, 0]
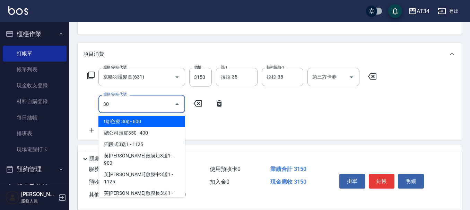
type input "301"
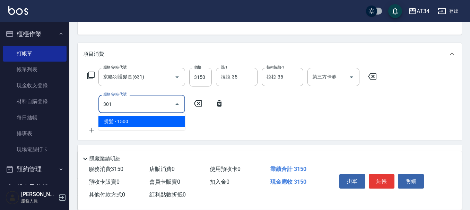
type input "460"
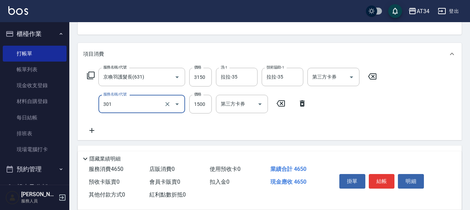
type input "燙髮(301)"
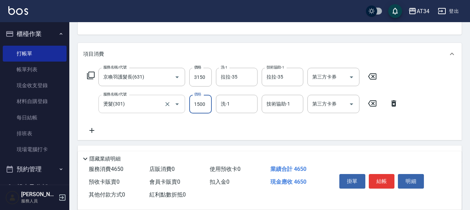
type input "3"
type input "310"
type input "315"
type input "340"
type input "3150"
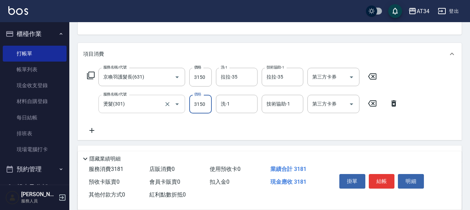
type input "630"
type input "3150"
type input "拉拉-35"
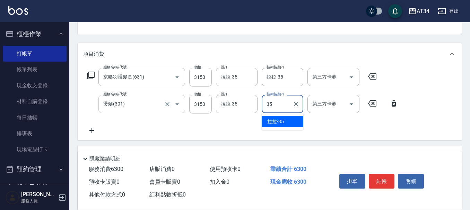
type input "拉拉-35"
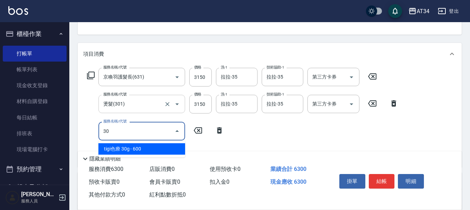
type input "301"
type input "780"
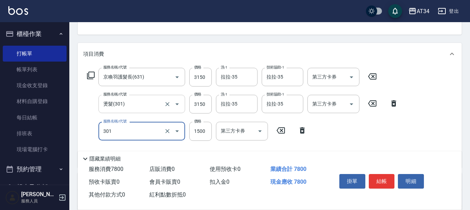
type input "燙髮(301)"
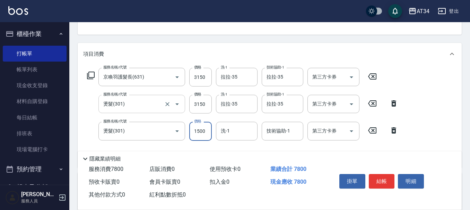
type input "2"
type input "630"
type input "280"
type input "910"
type input "2800"
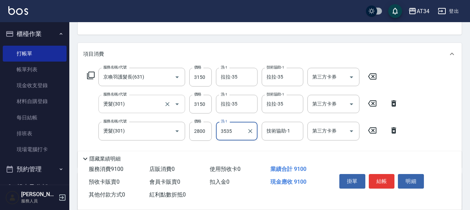
type input "3535"
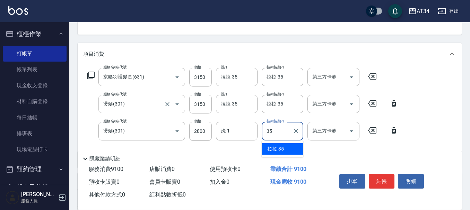
type input "拉拉-35"
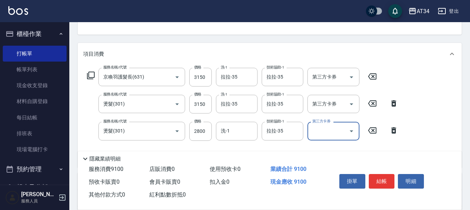
scroll to position [104, 0]
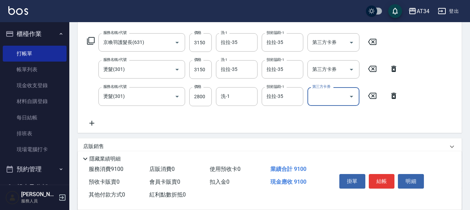
click at [93, 125] on icon at bounding box center [91, 123] width 17 height 8
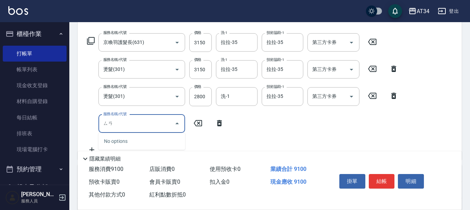
type input "三"
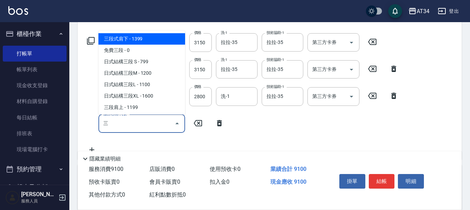
click at [153, 63] on span "日式結構三段 S - 799" at bounding box center [141, 61] width 87 height 11
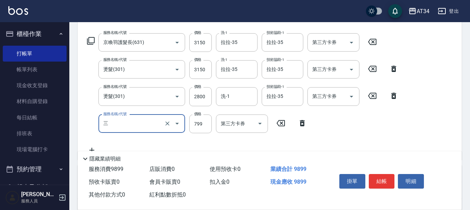
type input "980"
type input "日式結構三段 S(625)"
click at [199, 124] on input "799" at bounding box center [200, 124] width 23 height 19
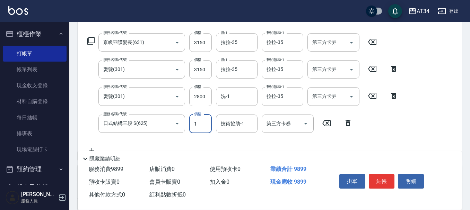
type input "11"
type input "920"
type input "1100"
type input "1020"
type input "1100"
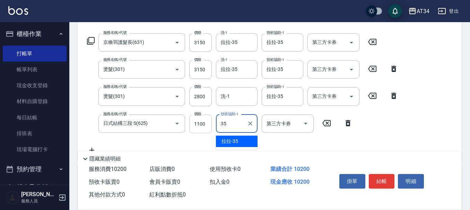
type input "拉拉-35"
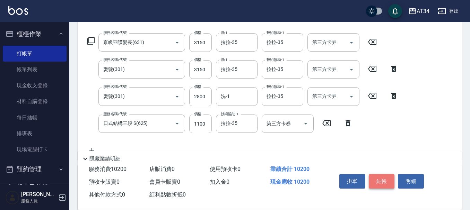
click at [384, 174] on button "結帳" at bounding box center [382, 181] width 26 height 15
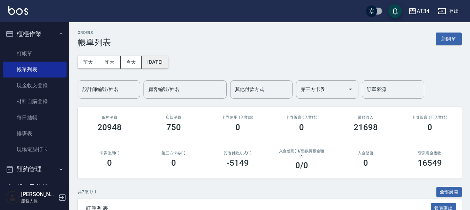
click at [165, 62] on button "[DATE]" at bounding box center [155, 62] width 26 height 13
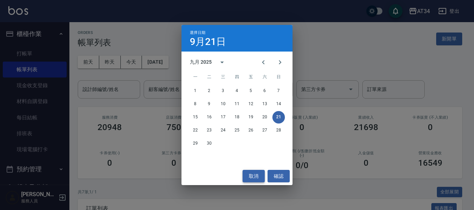
click at [251, 177] on button "取消" at bounding box center [253, 176] width 22 height 13
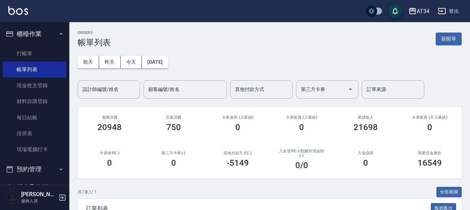
click at [43, 33] on button "櫃檯作業" at bounding box center [35, 34] width 64 height 18
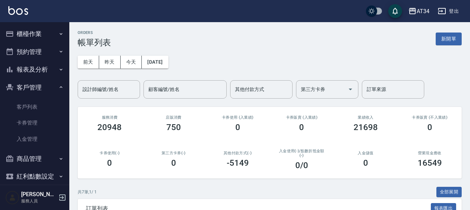
click at [34, 50] on button "預約管理" at bounding box center [35, 52] width 64 height 18
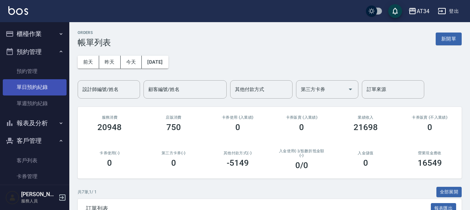
click at [31, 87] on link "單日預約紀錄" at bounding box center [35, 87] width 64 height 16
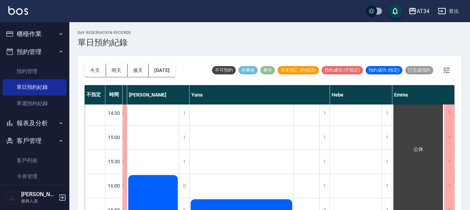
scroll to position [208, 503]
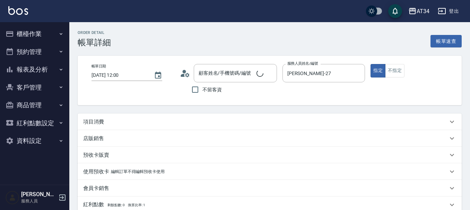
type input "[DATE] 12:00"
type input "[PERSON_NAME]-27"
type input "洗剪"
type input "陳薪允/0985919161/null"
click at [388, 71] on button "不指定" at bounding box center [394, 71] width 19 height 14
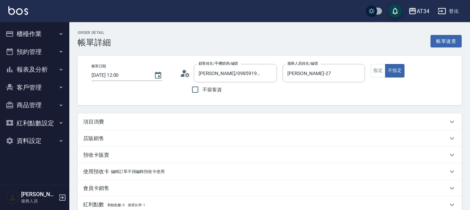
click at [130, 124] on div "項目消費" at bounding box center [265, 122] width 365 height 7
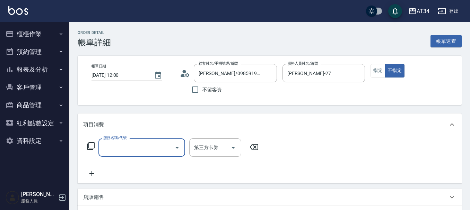
click at [130, 151] on input "服務名稱/代號" at bounding box center [137, 148] width 70 height 12
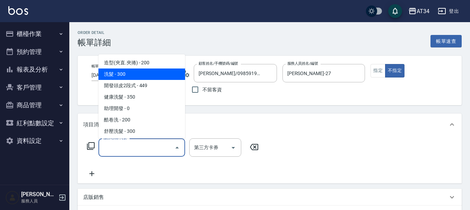
click at [139, 72] on span "洗髮 - 300" at bounding box center [141, 74] width 87 height 11
type input "30"
type input "洗髮(201)"
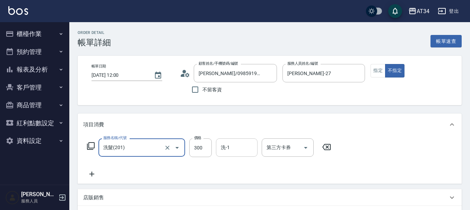
click at [228, 149] on div "洗-1 洗-1" at bounding box center [237, 148] width 42 height 18
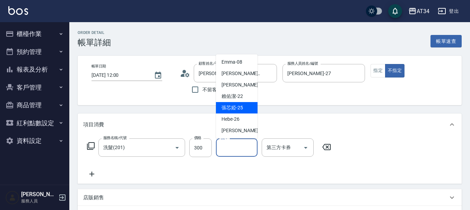
scroll to position [104, 0]
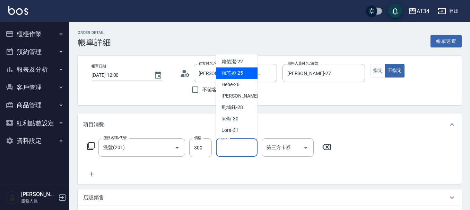
click at [234, 109] on span "[PERSON_NAME]-28" at bounding box center [232, 107] width 21 height 7
type input "[PERSON_NAME]-28"
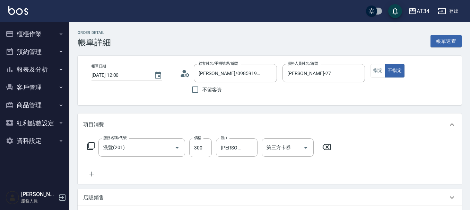
click at [94, 172] on icon at bounding box center [91, 174] width 17 height 8
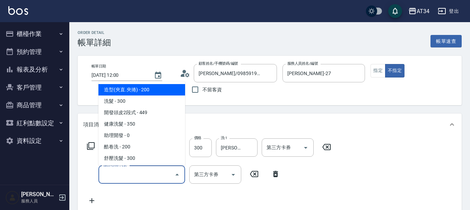
click at [159, 176] on input "服務名稱/代號" at bounding box center [137, 175] width 70 height 12
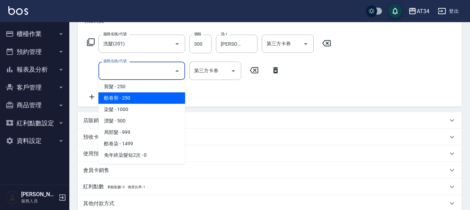
scroll to position [139, 0]
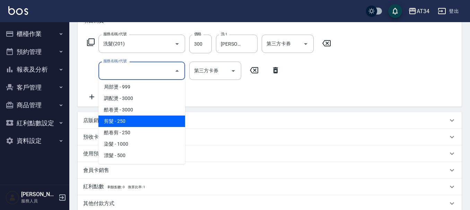
click at [134, 125] on span "剪髮 - 250" at bounding box center [141, 121] width 87 height 11
type input "50"
type input "剪髮(401)"
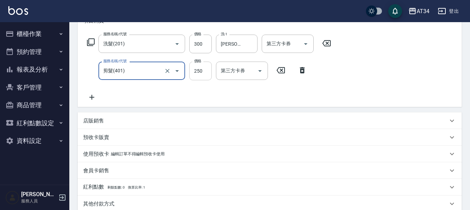
click at [198, 70] on input "250" at bounding box center [200, 71] width 23 height 19
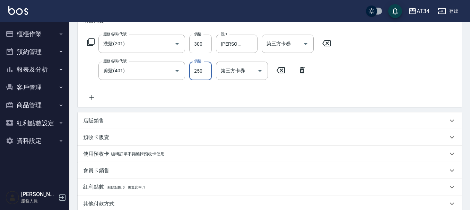
type input "2"
type input "30"
type input "299"
type input "50"
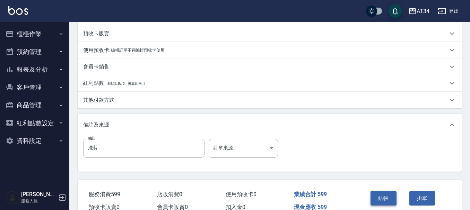
type input "299"
click at [388, 198] on button "結帳" at bounding box center [384, 198] width 26 height 15
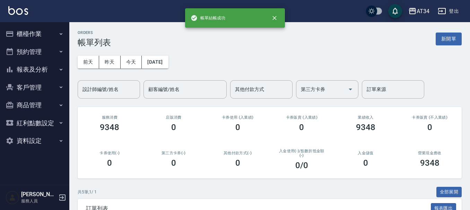
click at [18, 54] on button "預約管理" at bounding box center [35, 52] width 64 height 18
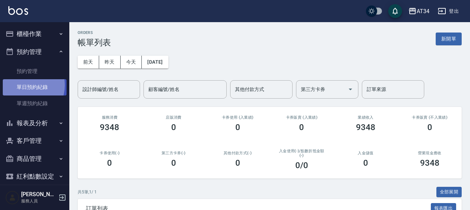
click at [24, 85] on link "單日預約紀錄" at bounding box center [35, 87] width 64 height 16
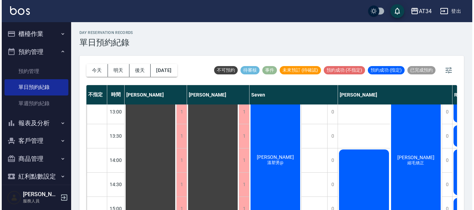
scroll to position [69, 0]
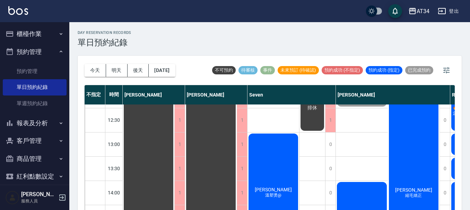
click at [419, 158] on div "梁雅婷 縮毛矯正" at bounding box center [414, 194] width 52 height 218
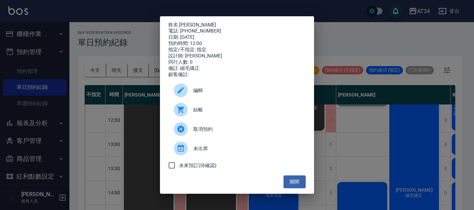
click at [205, 107] on div "結帳" at bounding box center [236, 109] width 137 height 19
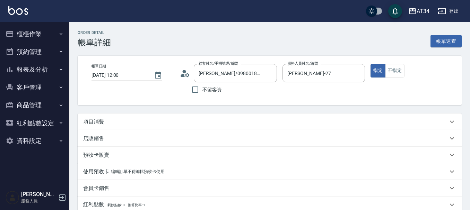
click at [186, 77] on icon at bounding box center [185, 73] width 10 height 10
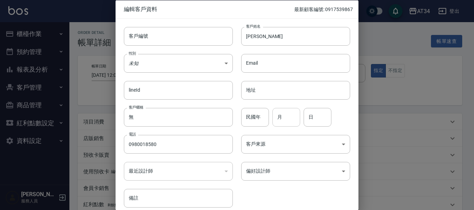
click at [288, 120] on input "月" at bounding box center [286, 117] width 28 height 19
type input "3"
type input "1"
drag, startPoint x: 254, startPoint y: 123, endPoint x: 247, endPoint y: 121, distance: 7.5
click at [254, 123] on input "民國年" at bounding box center [255, 117] width 28 height 19
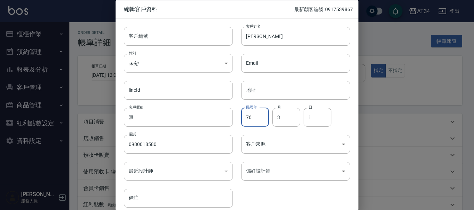
type input "76"
click at [202, 67] on body "AT34 登出 櫃檯作業 打帳單 帳單列表 現金收支登錄 材料自購登錄 每日結帳 排班表 現場電腦打卡 預約管理 預約管理 單日預約紀錄 單週預約紀錄 報表及…" at bounding box center [237, 174] width 474 height 348
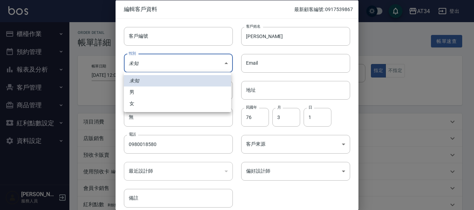
click at [186, 105] on li "女" at bounding box center [177, 103] width 107 height 11
type input "[DEMOGRAPHIC_DATA]"
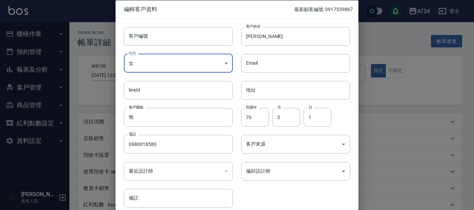
click at [283, 205] on div "客戶編號 客戶編號 客戶姓名 [PERSON_NAME]姓名 性別 女 [DEMOGRAPHIC_DATA] 性別 Email Email lineId li…" at bounding box center [232, 113] width 234 height 190
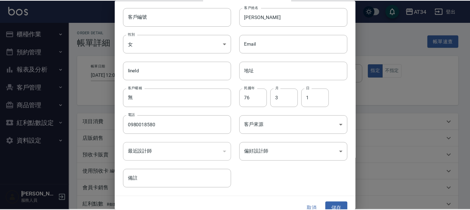
scroll to position [30, 0]
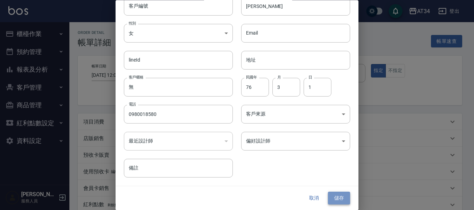
click at [336, 202] on button "儲存" at bounding box center [339, 198] width 22 height 13
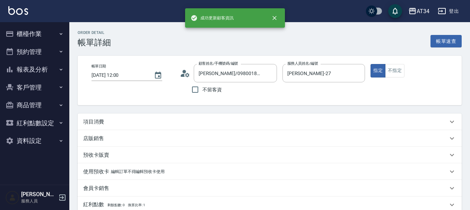
type input "[PERSON_NAME]/0980018580/"
click at [141, 127] on div "項目消費" at bounding box center [270, 122] width 384 height 17
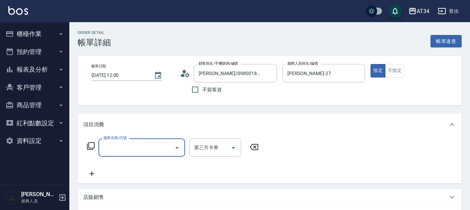
scroll to position [0, 0]
click at [131, 153] on input "服務名稱/代號" at bounding box center [137, 148] width 70 height 12
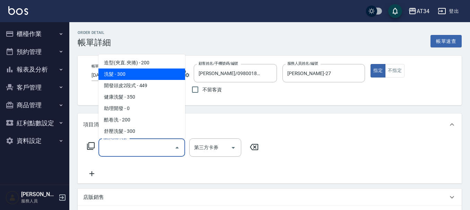
click at [139, 79] on span "洗髮 - 300" at bounding box center [141, 74] width 87 height 11
type input "洗髮(201)"
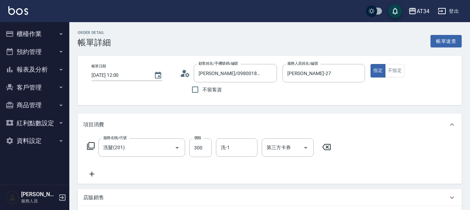
click at [91, 173] on icon at bounding box center [91, 174] width 17 height 8
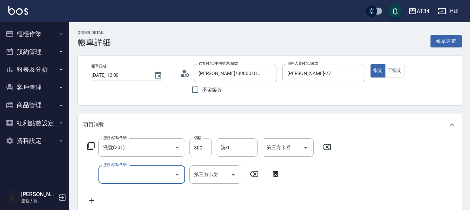
click at [203, 146] on input "300" at bounding box center [200, 148] width 23 height 19
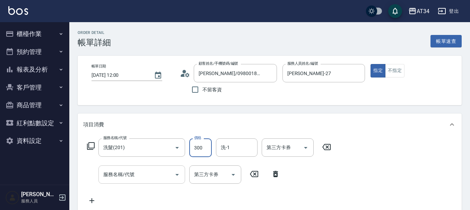
click at [152, 177] on input "服務名稱/代號" at bounding box center [137, 175] width 70 height 12
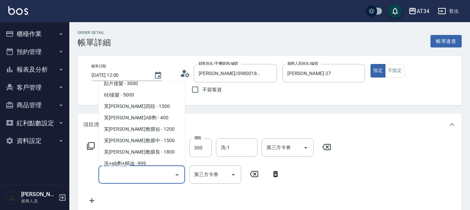
scroll to position [1179, 0]
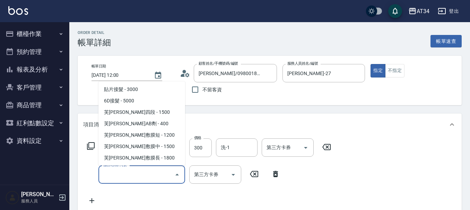
click at [147, 135] on span "芙[PERSON_NAME]敷膜短 - 1200" at bounding box center [141, 135] width 87 height 11
type input "150"
type input "芙米勒敷膜短(918)"
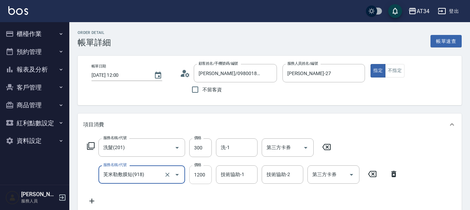
click at [197, 174] on input "1200" at bounding box center [200, 175] width 23 height 19
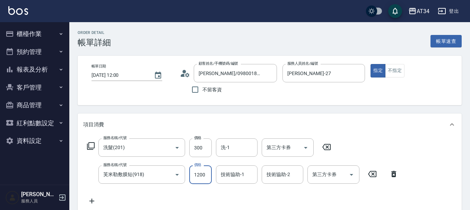
type input "1"
type input "30"
type input "10"
type input "40"
type input "1000"
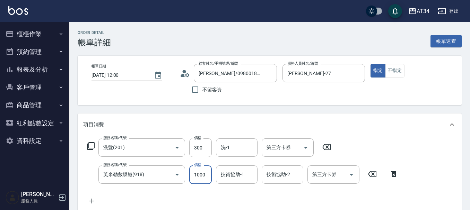
type input "130"
type input "1000"
click at [184, 190] on div "服務名稱/代號 洗髮(201) 服務名稱/代號 價格 300 價格 洗-1 洗-1 第三方卡券 第三方卡券 服務名稱/代號 芙[PERSON_NAME]敷膜短…" at bounding box center [242, 172] width 319 height 67
click at [195, 145] on input "300" at bounding box center [200, 148] width 23 height 19
type input "100"
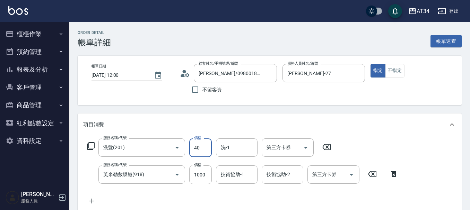
type input "400"
type input "140"
type input "400"
click at [272, 205] on div "服務名稱/代號 洗髮(201) 服務名稱/代號 價格 400 價格 洗-1 洗-1 第三方卡券 第三方卡券 服務名稱/代號 芙[PERSON_NAME]敷膜短…" at bounding box center [242, 172] width 319 height 67
click at [245, 171] on input "技術協助-1" at bounding box center [236, 175] width 35 height 12
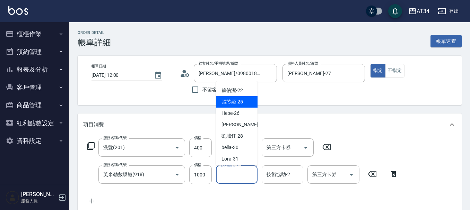
scroll to position [139, 0]
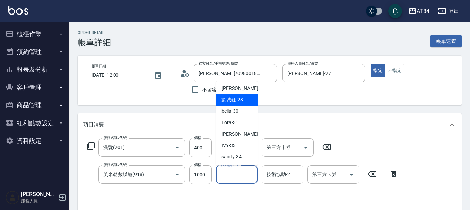
click at [231, 104] on div "[PERSON_NAME]-28" at bounding box center [237, 99] width 42 height 11
type input "[PERSON_NAME]-28"
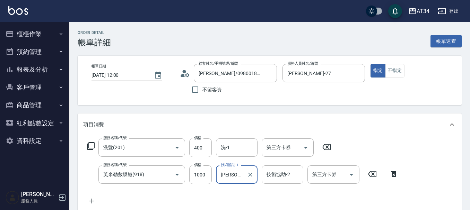
click at [264, 203] on div "服務名稱/代號 洗髮(201) 服務名稱/代號 價格 400 價格 洗-1 洗-1 第三方卡券 第三方卡券 服務名稱/代號 芙[PERSON_NAME]敷膜短…" at bounding box center [242, 172] width 319 height 67
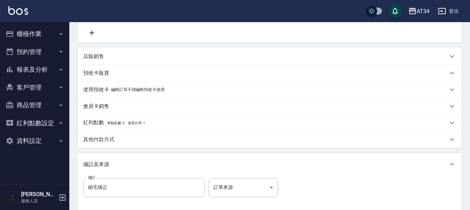
scroll to position [243, 0]
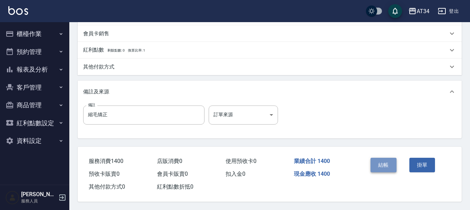
click at [391, 163] on button "結帳" at bounding box center [384, 165] width 26 height 15
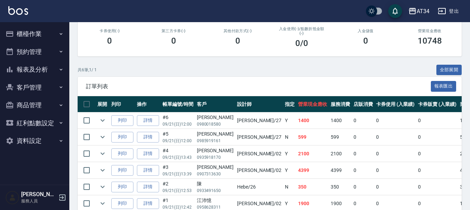
scroll to position [139, 0]
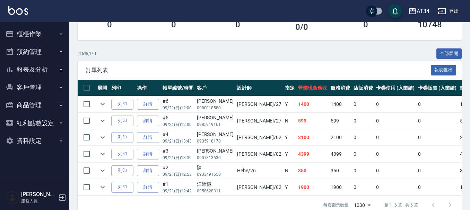
click at [35, 71] on button "報表及分析" at bounding box center [35, 70] width 64 height 18
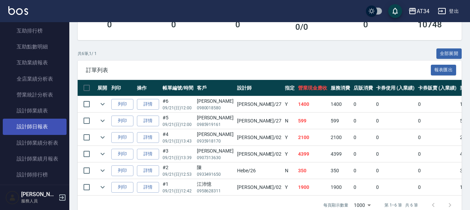
click at [45, 130] on link "設計師日報表" at bounding box center [35, 127] width 64 height 16
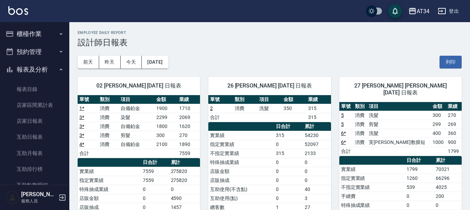
click at [40, 32] on button "櫃檯作業" at bounding box center [35, 34] width 64 height 18
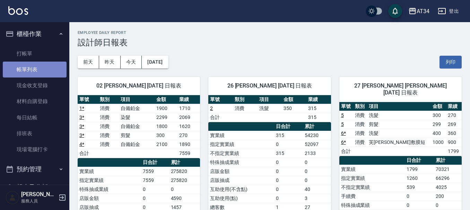
click at [43, 64] on link "帳單列表" at bounding box center [35, 70] width 64 height 16
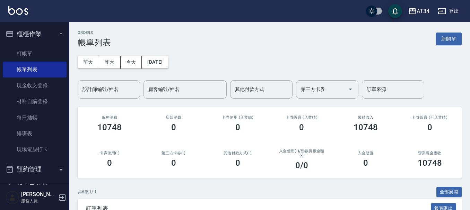
click at [352, 114] on div "業績收入 10748" at bounding box center [366, 124] width 64 height 34
